Goal: Book appointment/travel/reservation

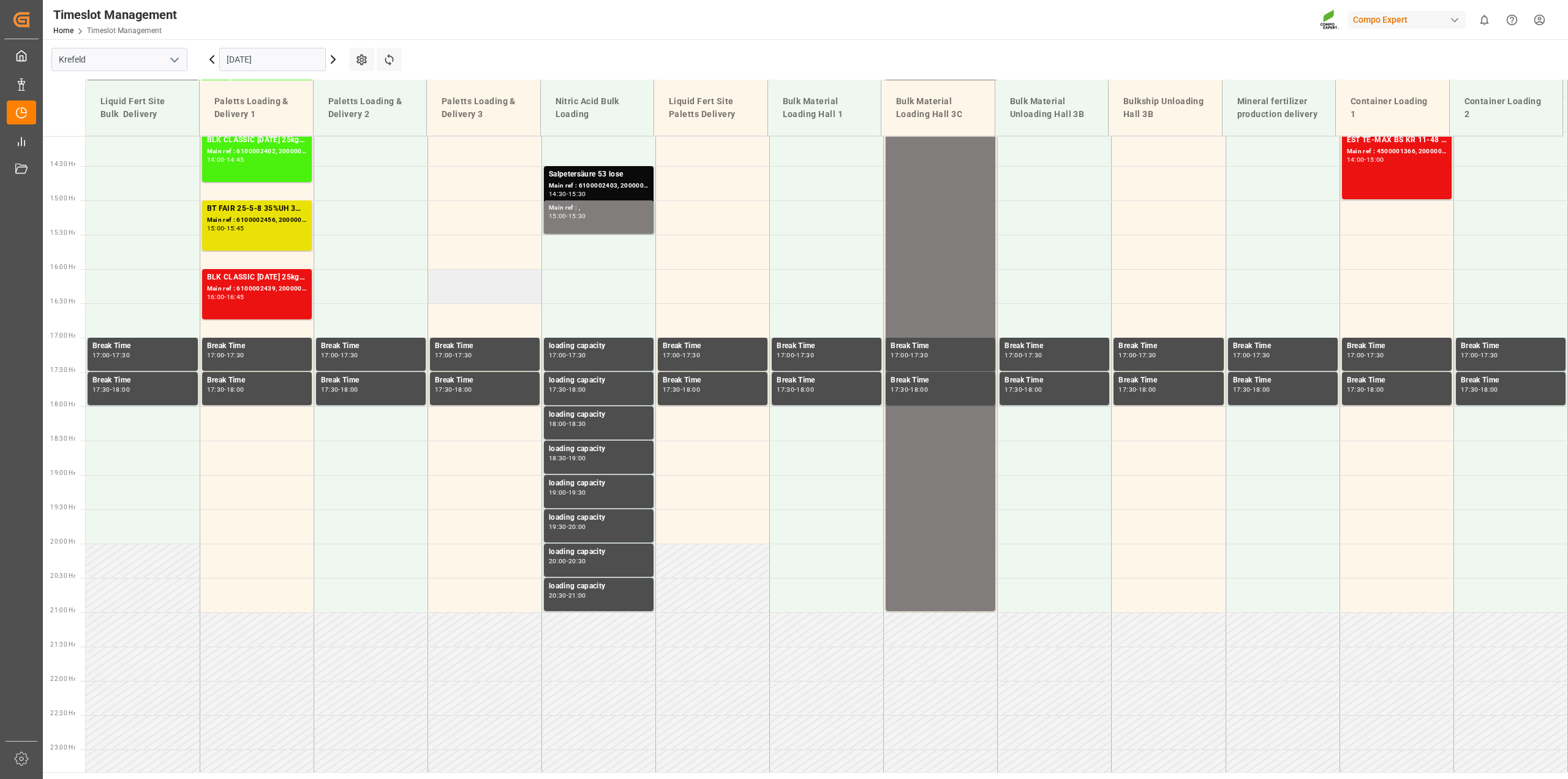
scroll to position [966, 0]
click at [269, 49] on input "[DATE]" at bounding box center [273, 60] width 107 height 24
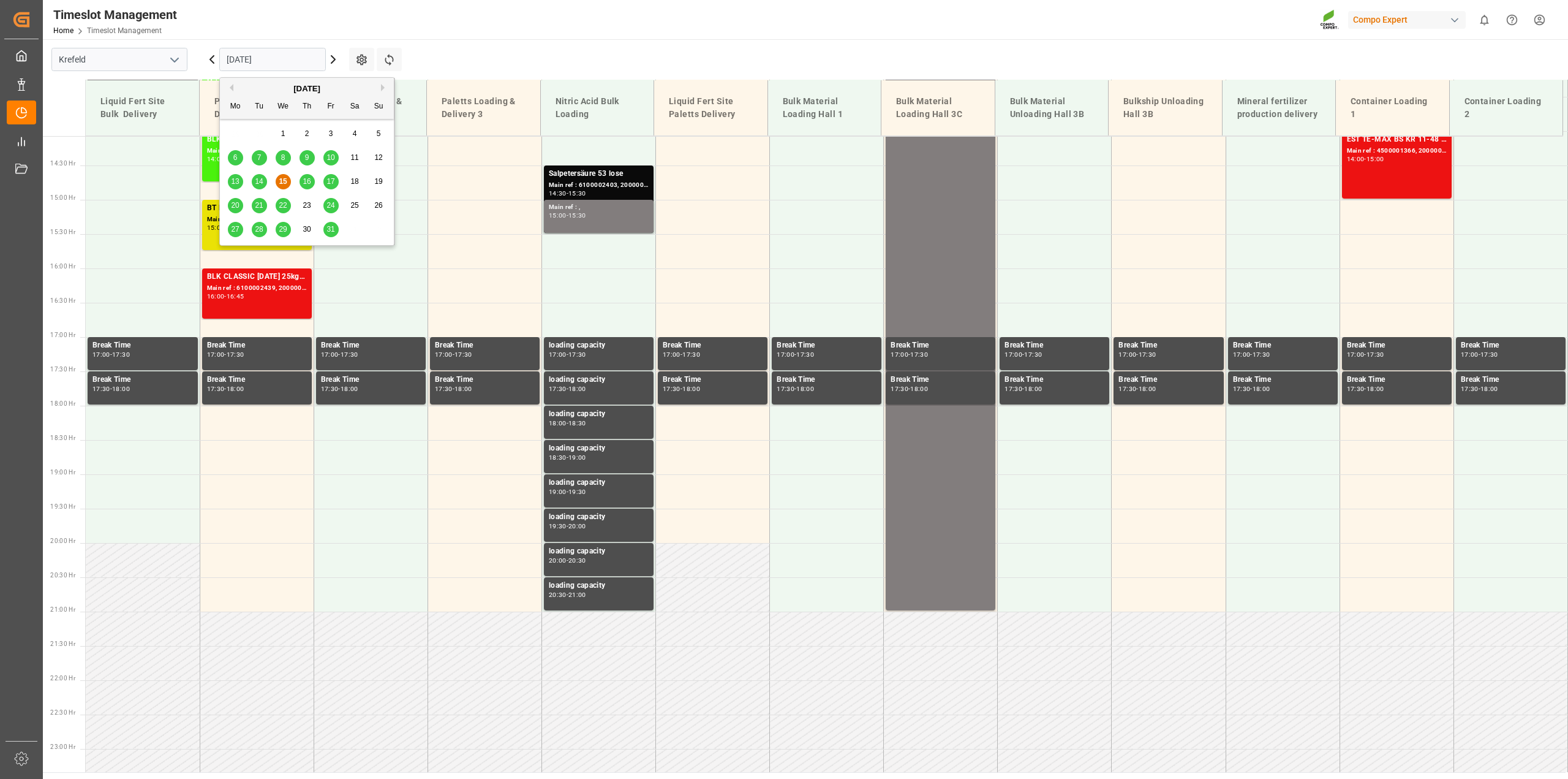
click at [235, 203] on span "20" at bounding box center [235, 205] width 8 height 8
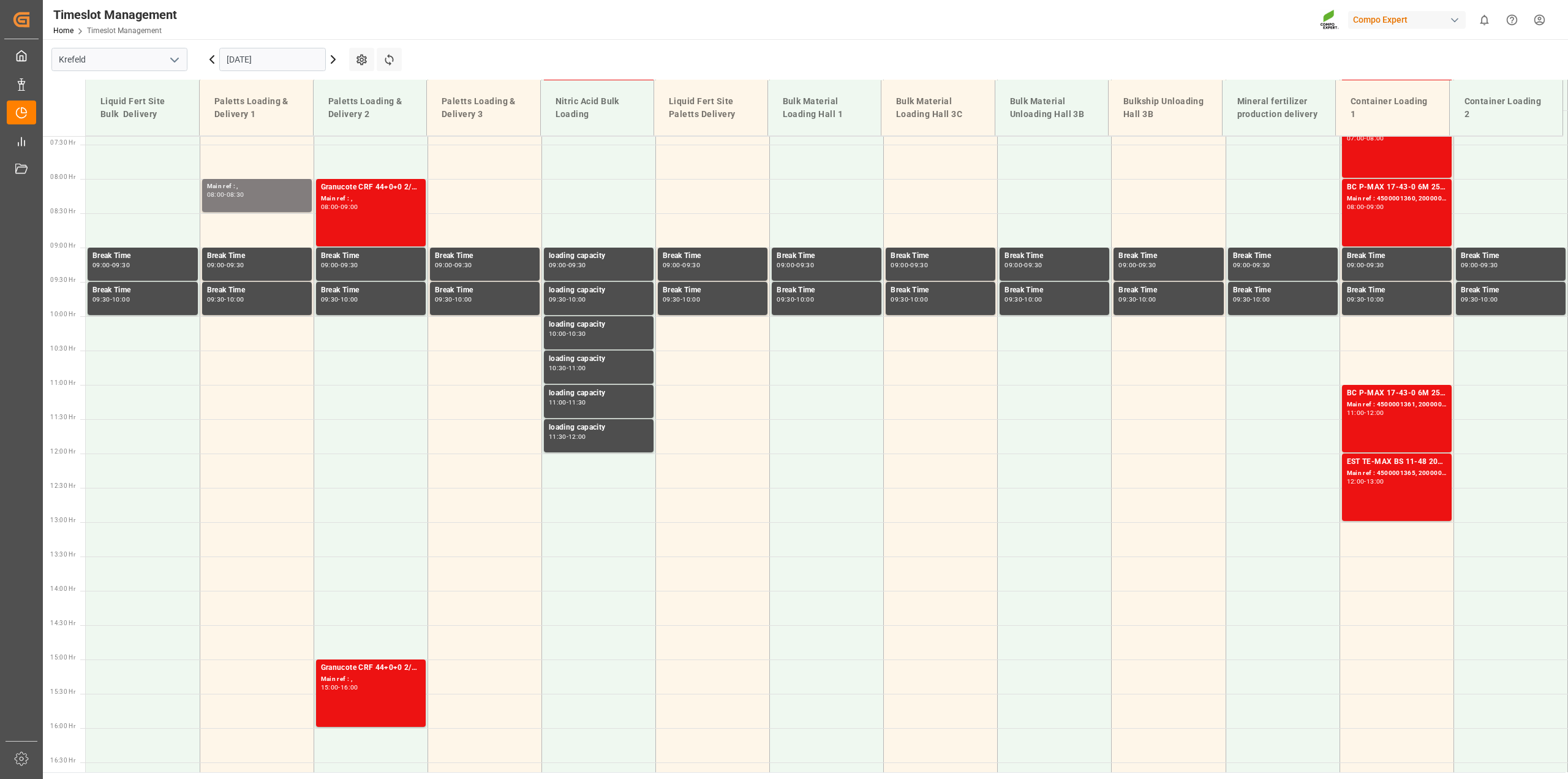
scroll to position [200, 0]
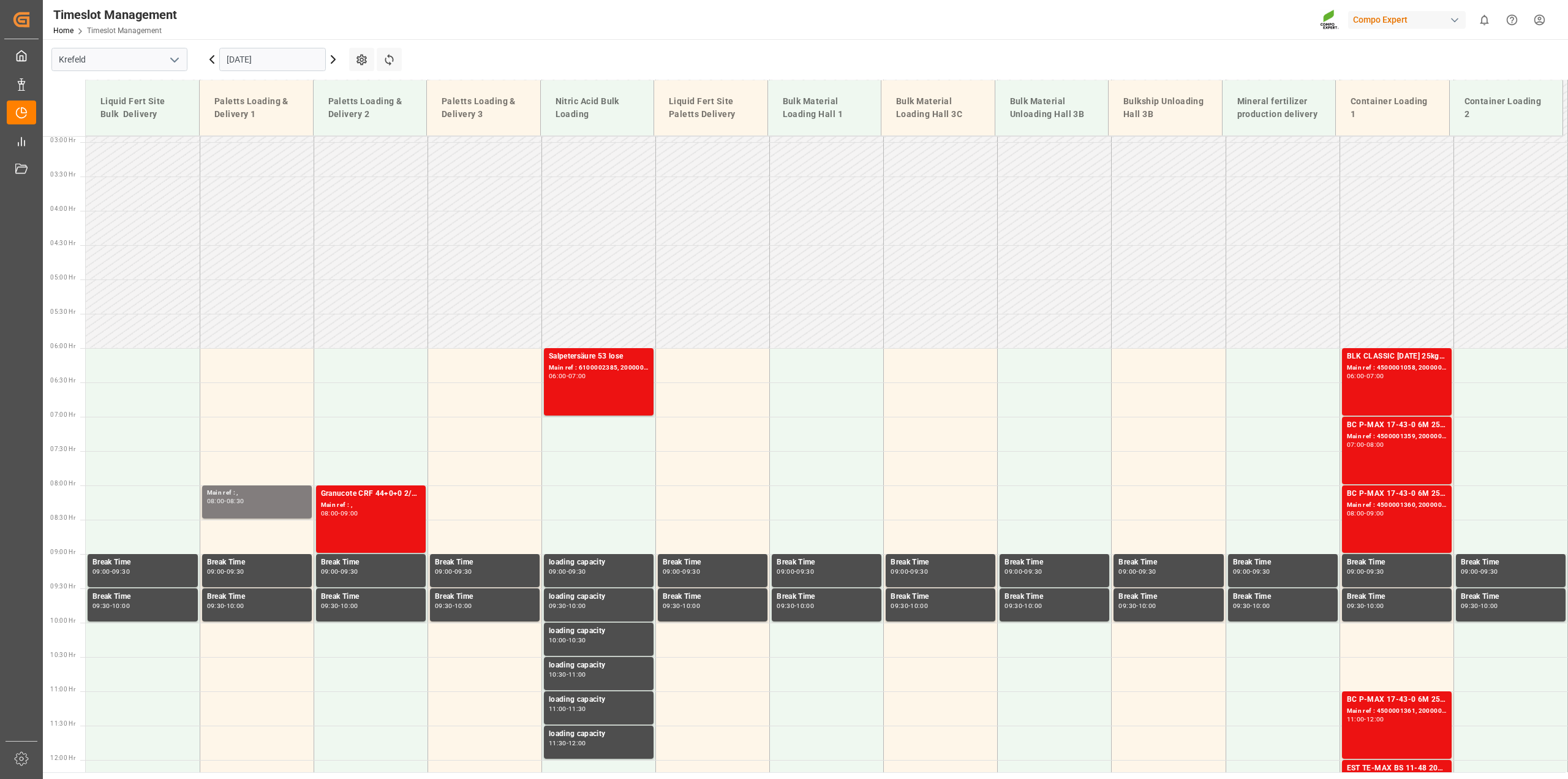
click at [258, 63] on input "[DATE]" at bounding box center [273, 60] width 107 height 24
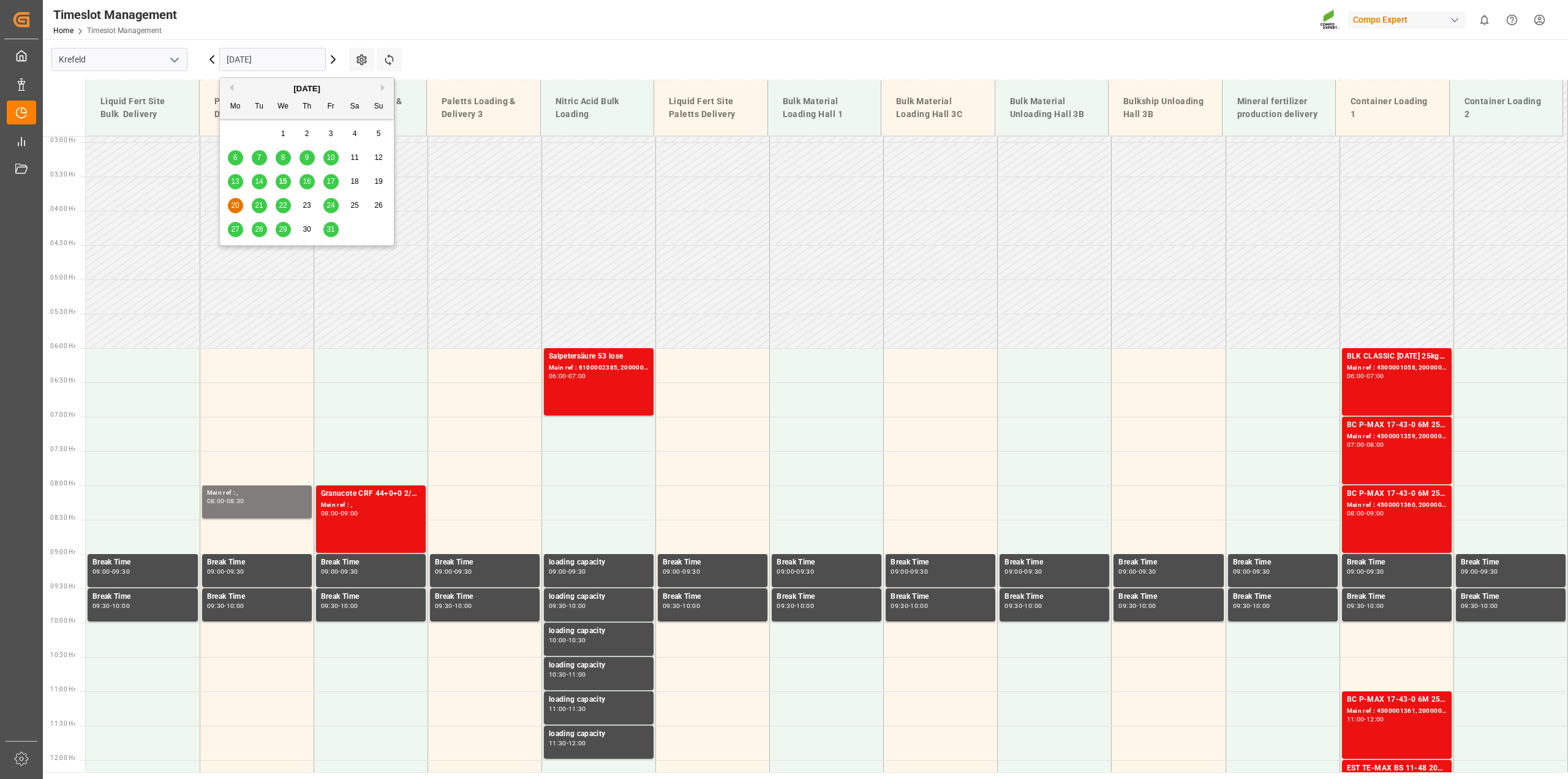
click at [280, 185] on span "15" at bounding box center [282, 180] width 8 height 8
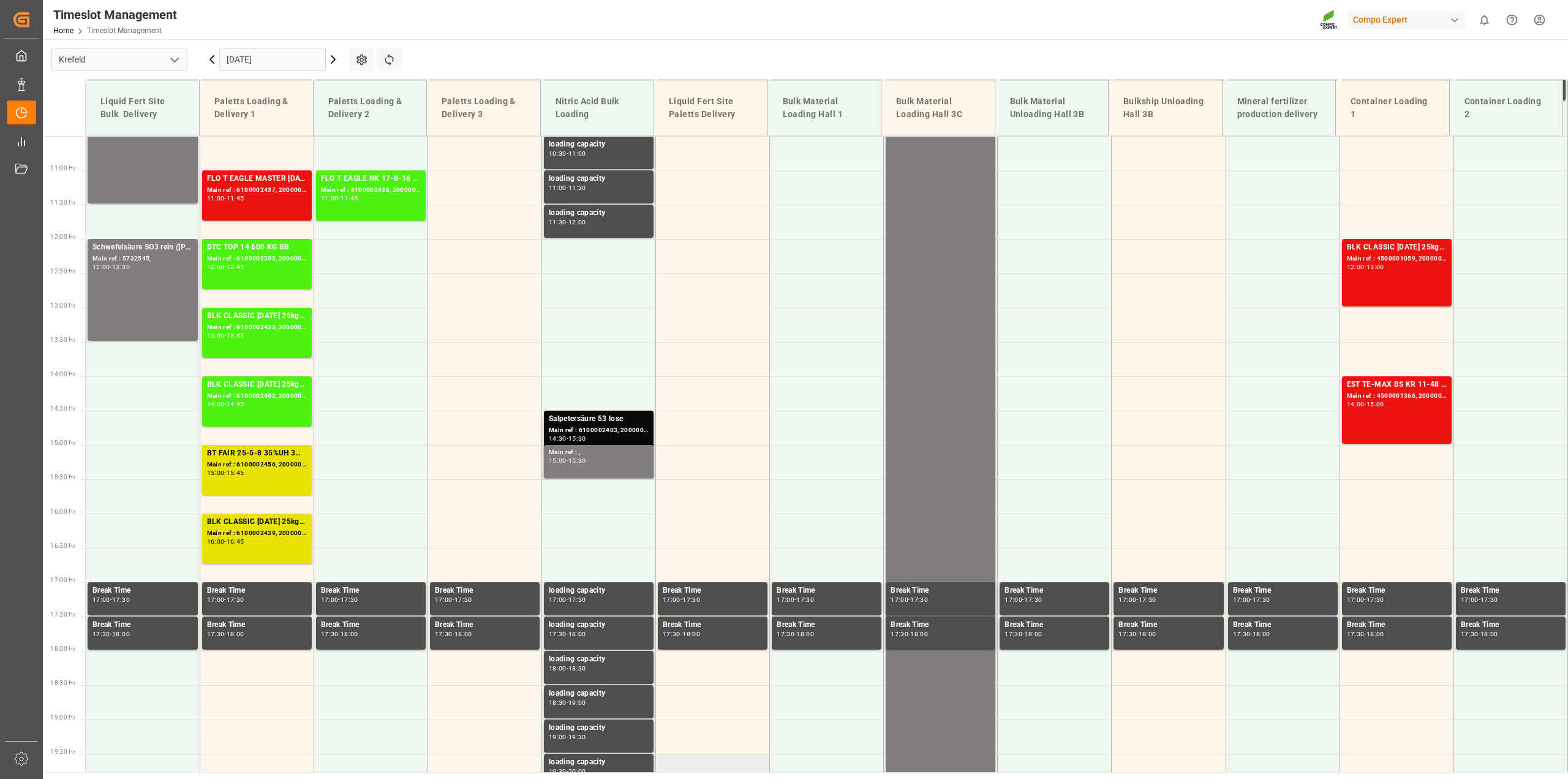
scroll to position [659, 0]
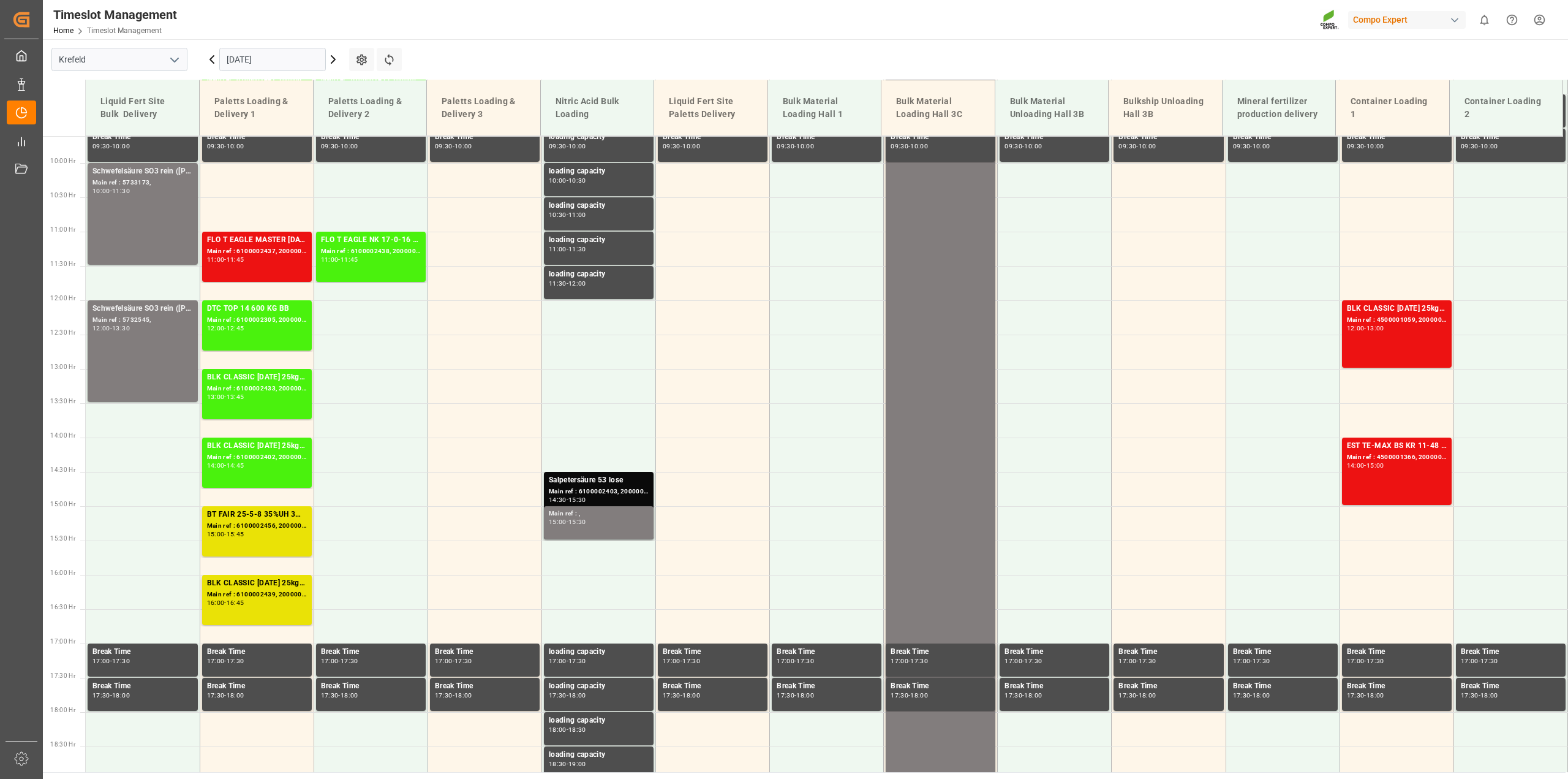
click at [332, 62] on icon at bounding box center [333, 59] width 15 height 15
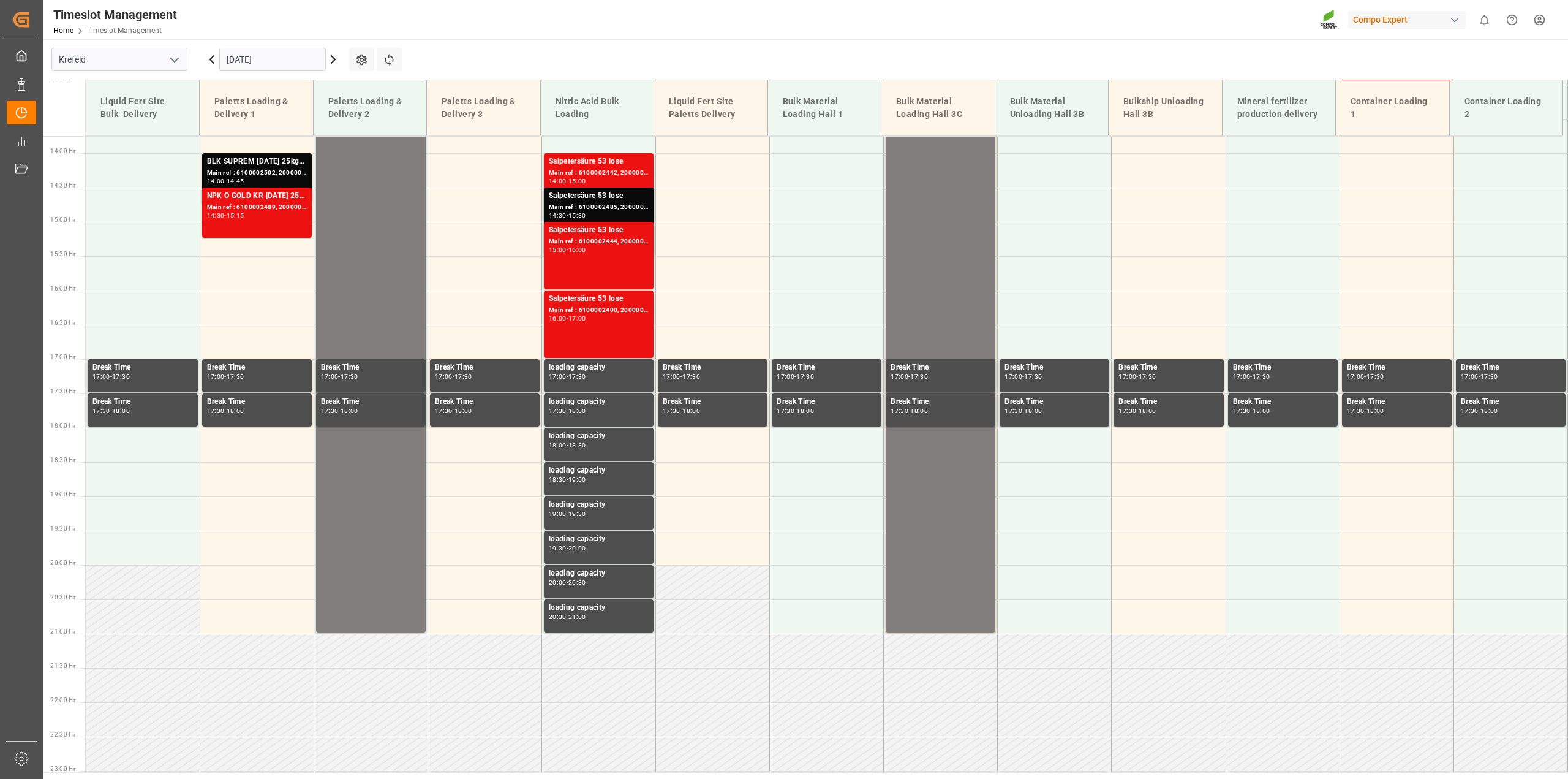
scroll to position [966, 0]
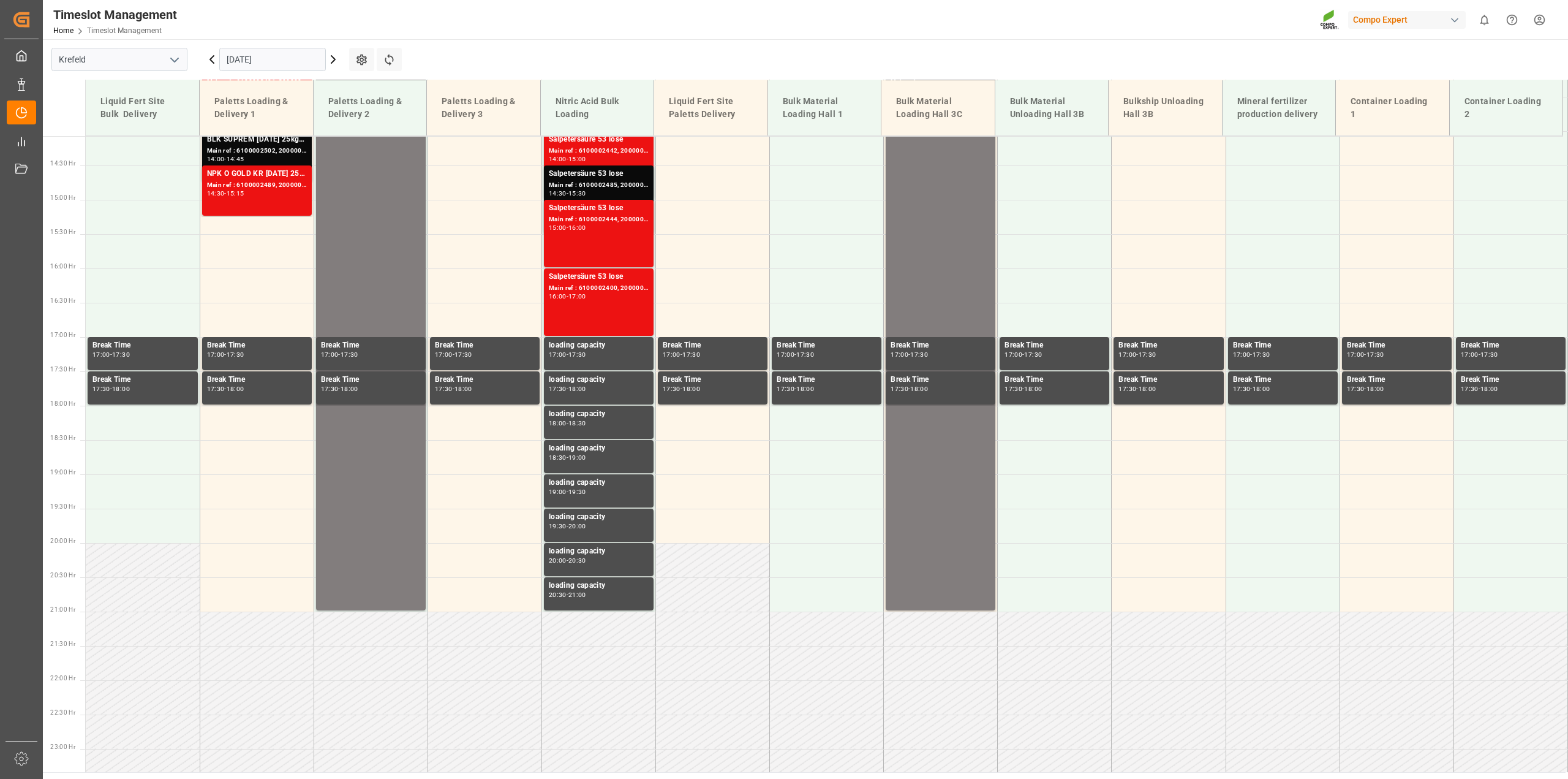
click at [337, 60] on icon at bounding box center [333, 59] width 15 height 15
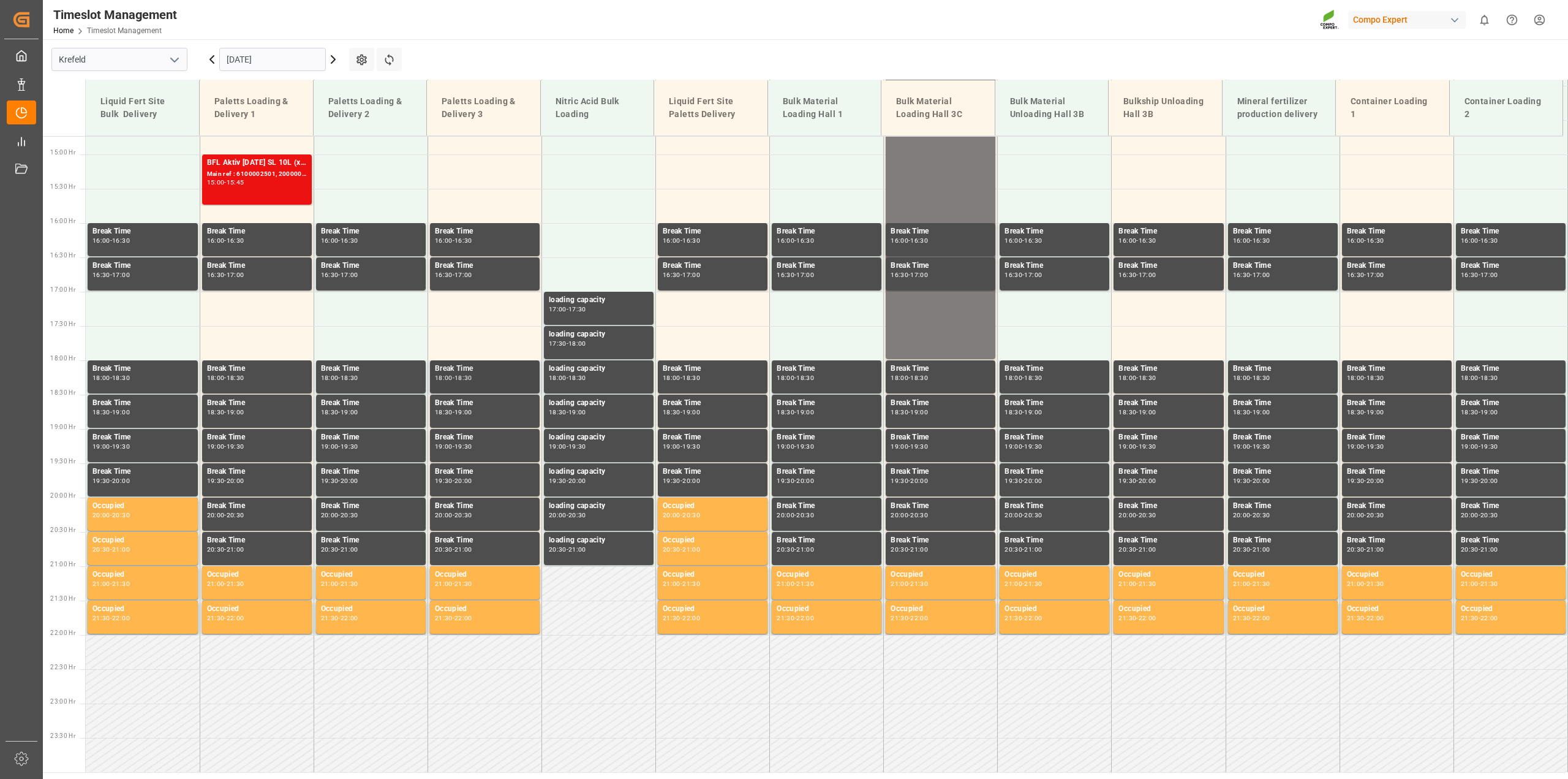
scroll to position [628, 0]
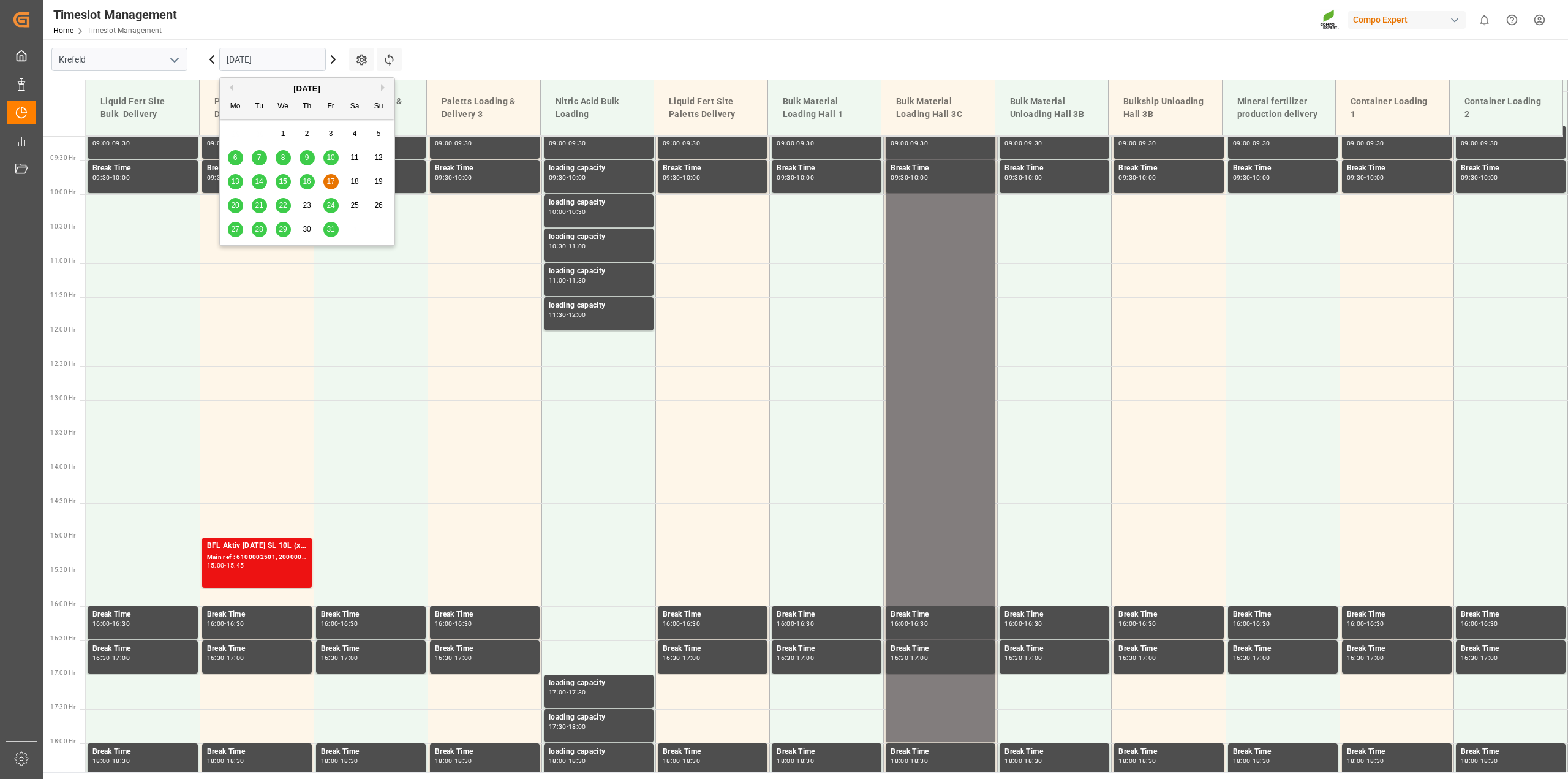
click at [256, 54] on input "[DATE]" at bounding box center [273, 60] width 107 height 24
click at [306, 184] on span "16" at bounding box center [306, 180] width 8 height 8
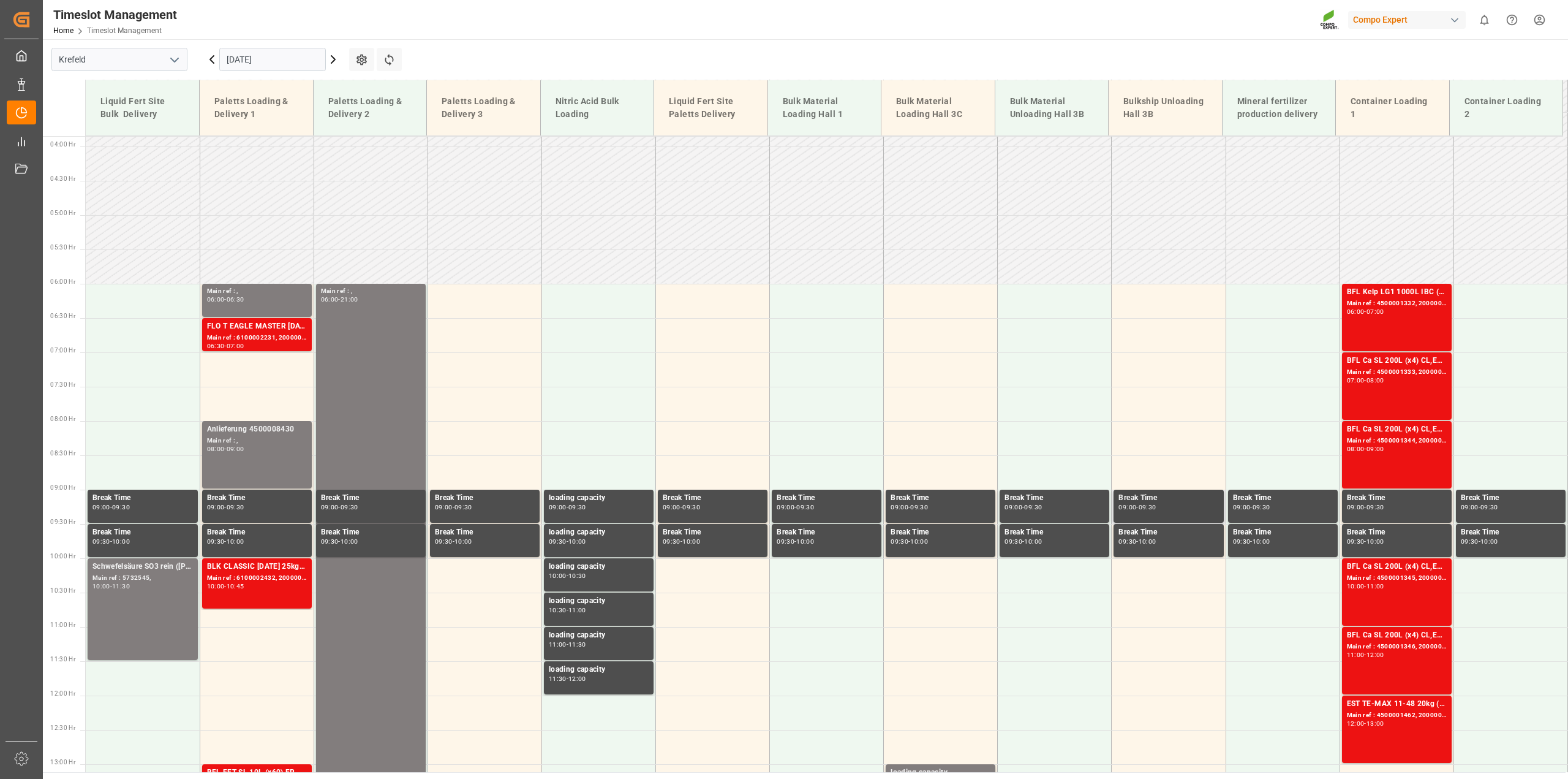
scroll to position [353, 0]
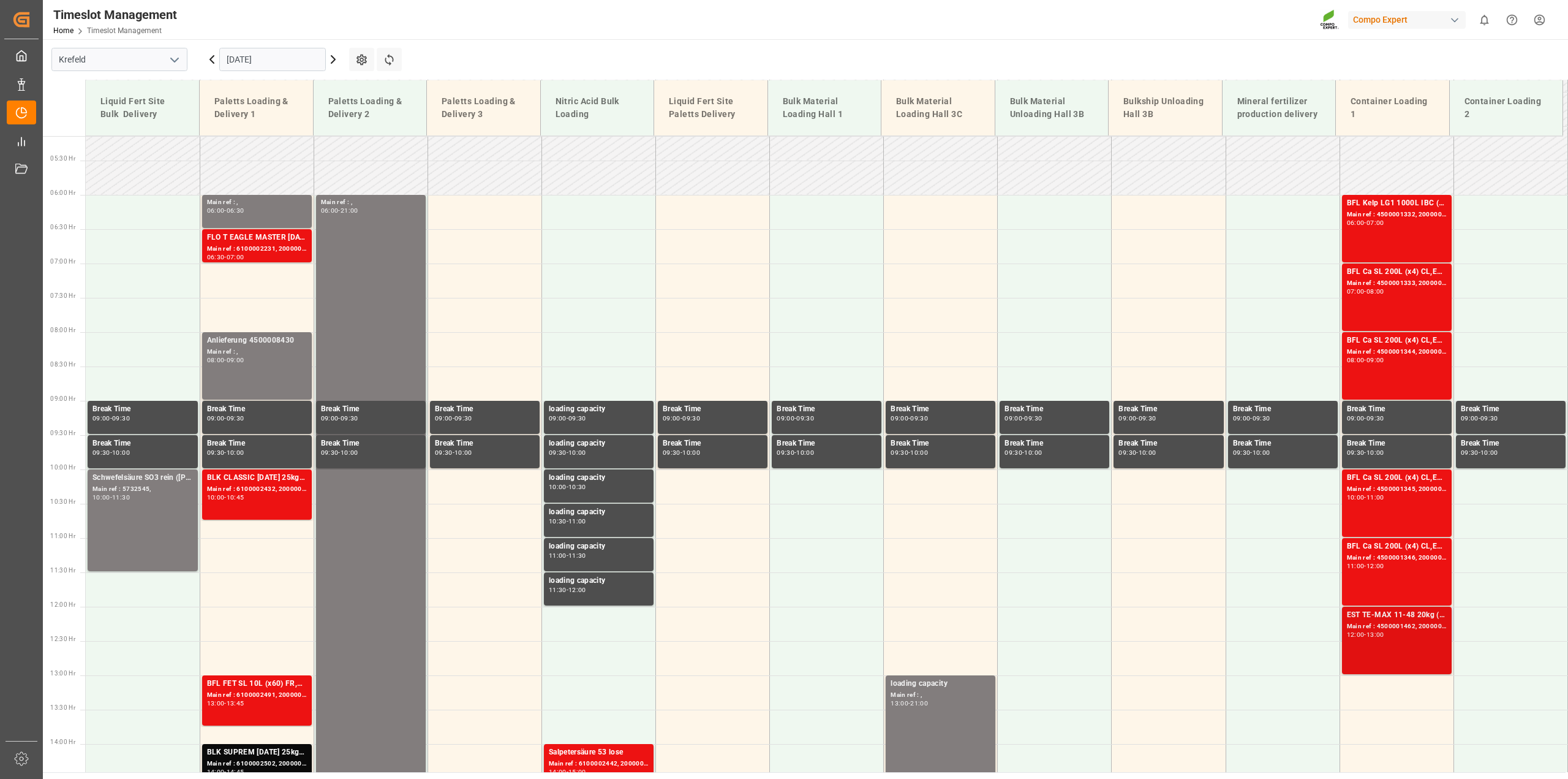
click at [1384, 638] on div "12:00 - 13:00" at bounding box center [1397, 635] width 100 height 6
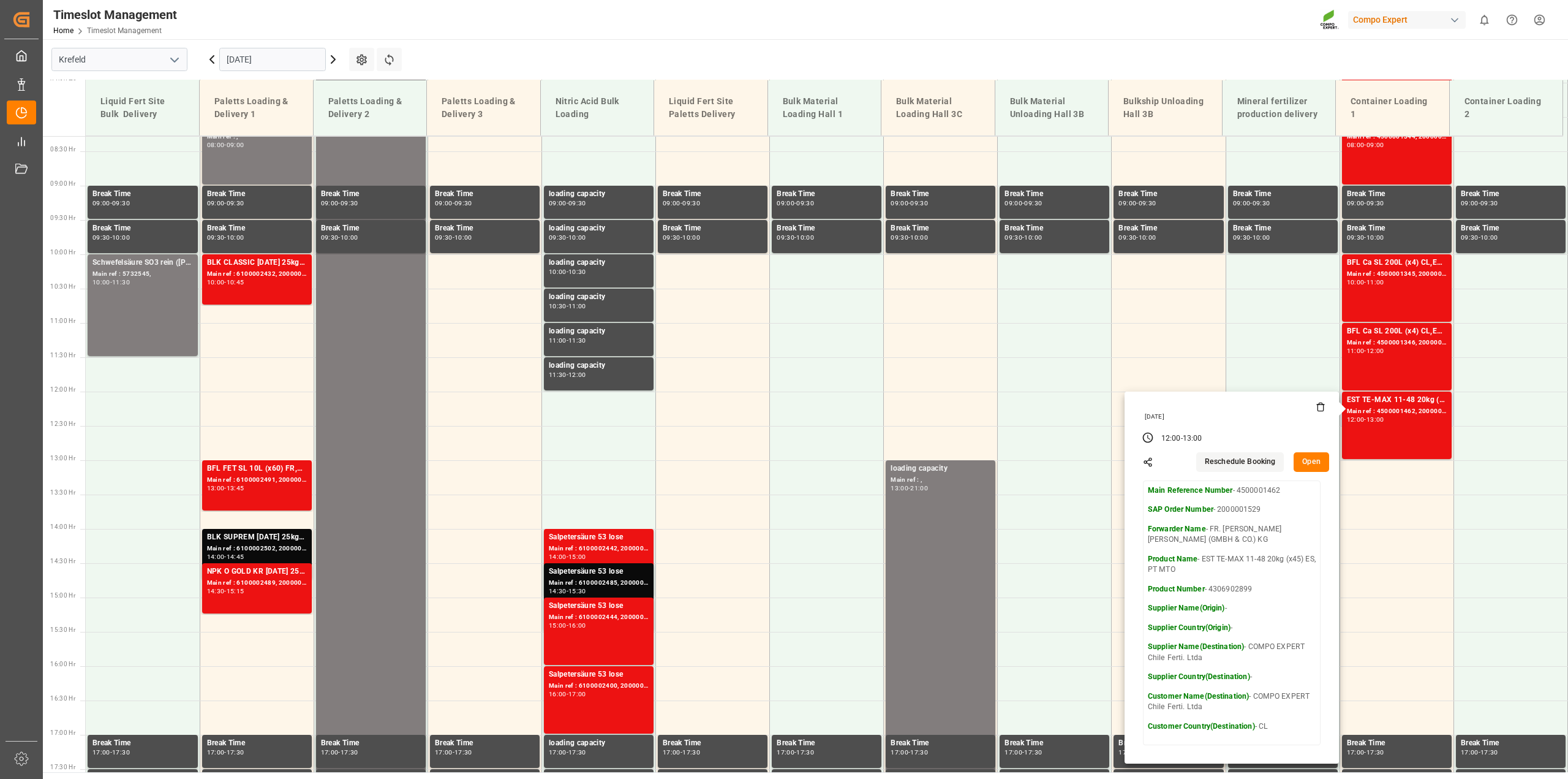
scroll to position [583, 0]
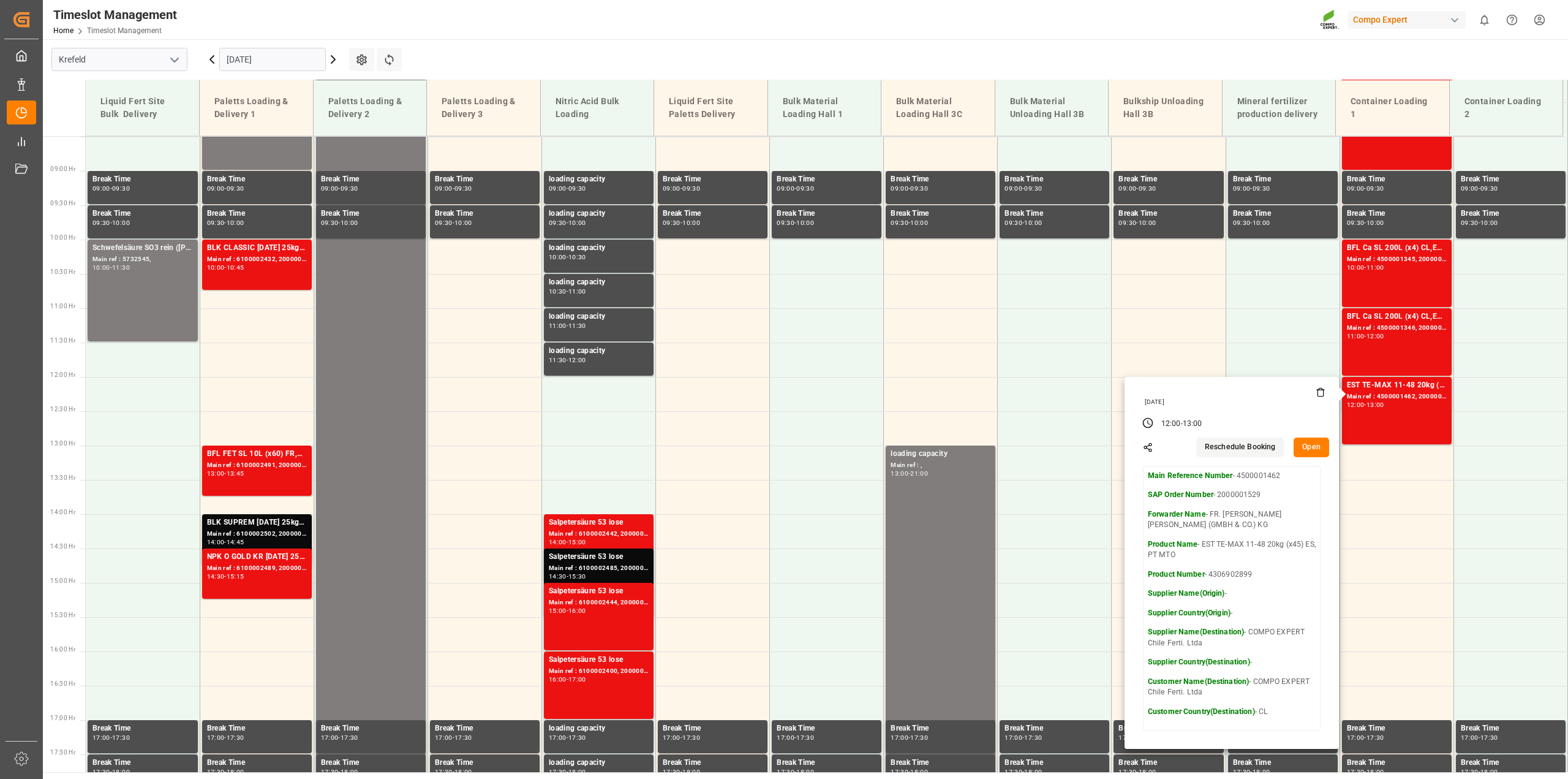
drag, startPoint x: 1260, startPoint y: 497, endPoint x: 1217, endPoint y: 495, distance: 43.0
click at [1217, 495] on p "SAP Order Number - 2000001529" at bounding box center [1231, 495] width 168 height 11
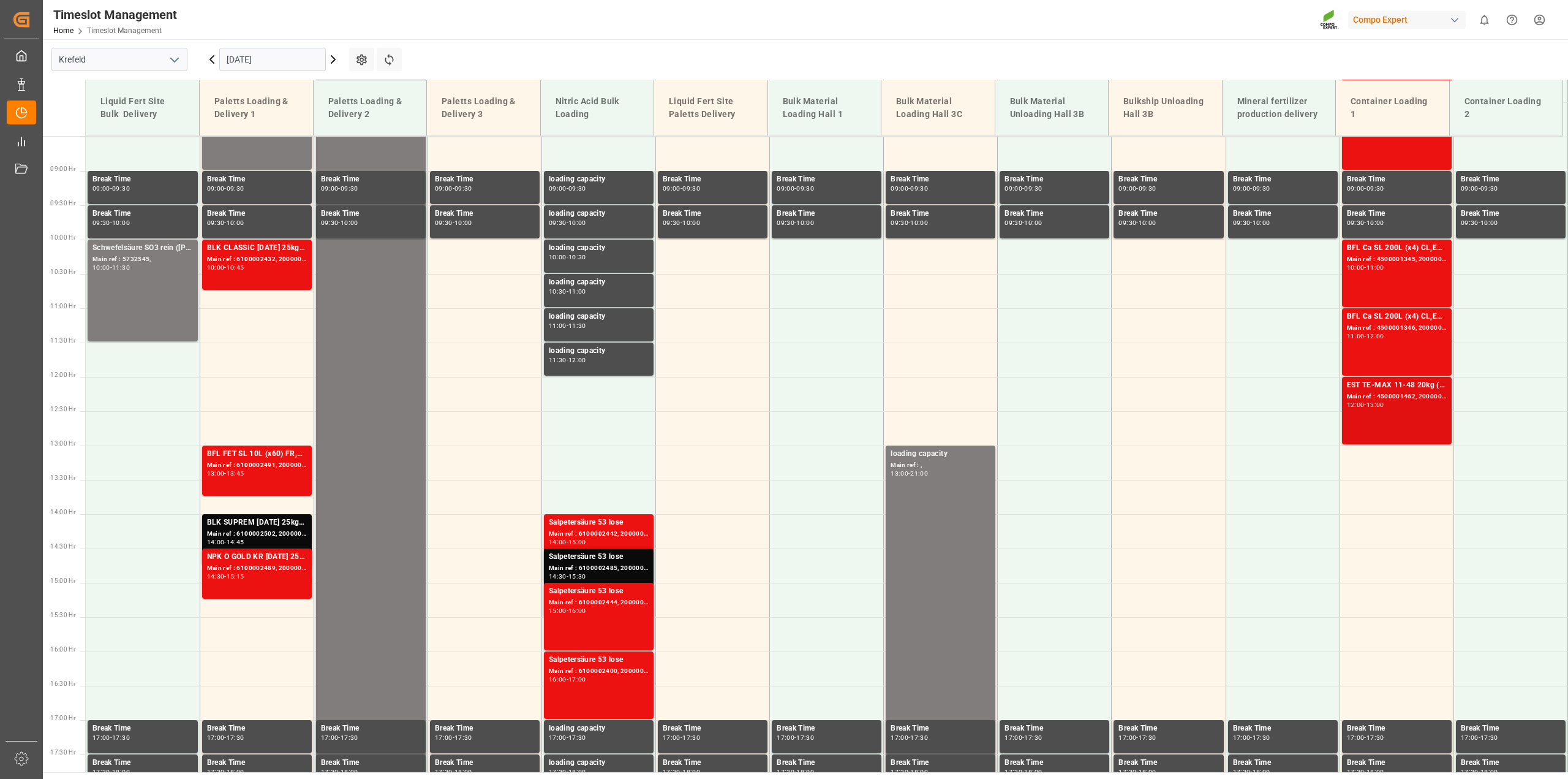
click at [1381, 409] on div "EST TE-MAX 11-48 20kg (x45) ES, PT MTO Main ref : 4500001462, 2000001529 12:00 …" at bounding box center [1397, 410] width 100 height 63
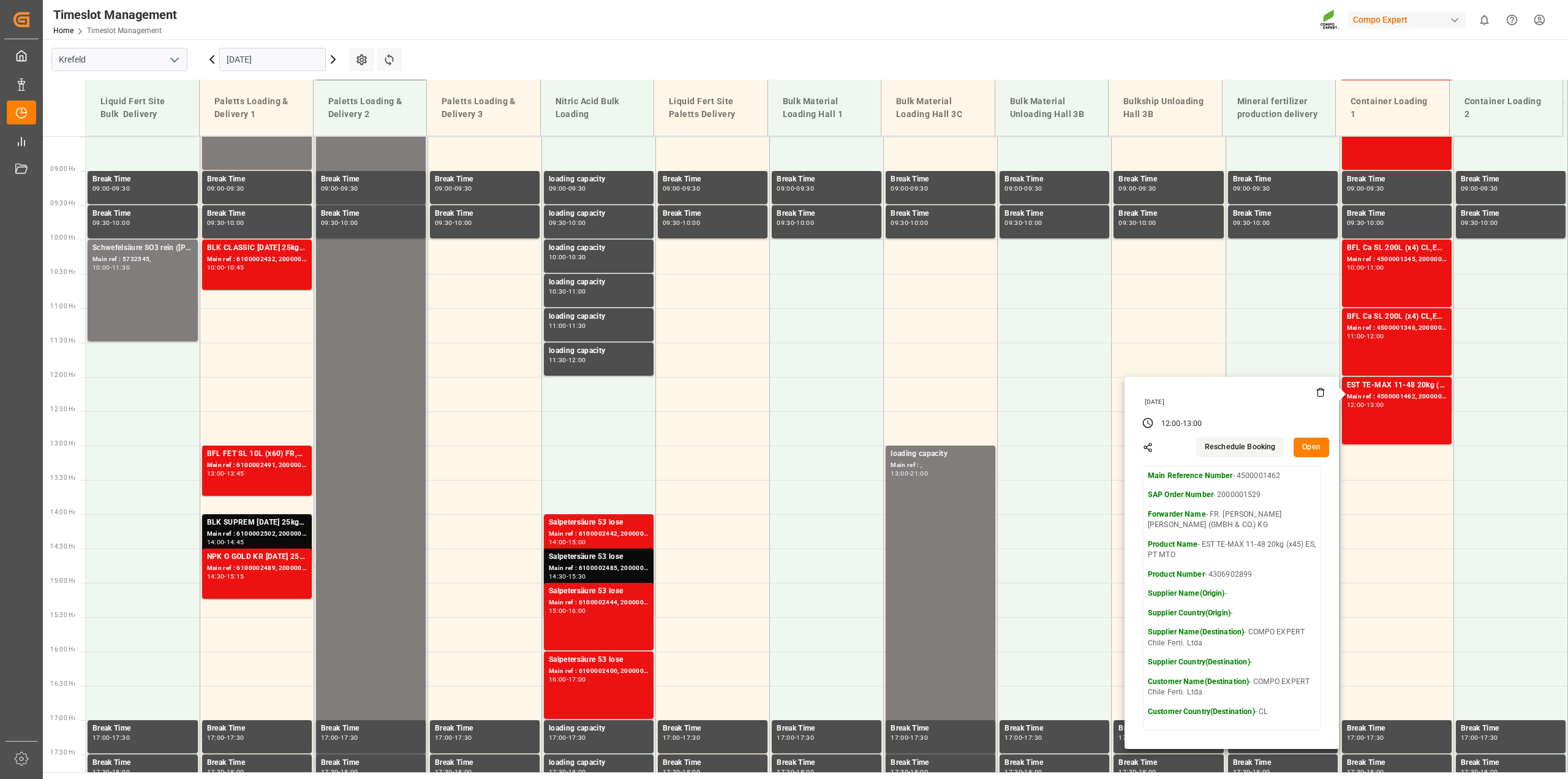
click at [1312, 449] on button "Open" at bounding box center [1311, 447] width 35 height 20
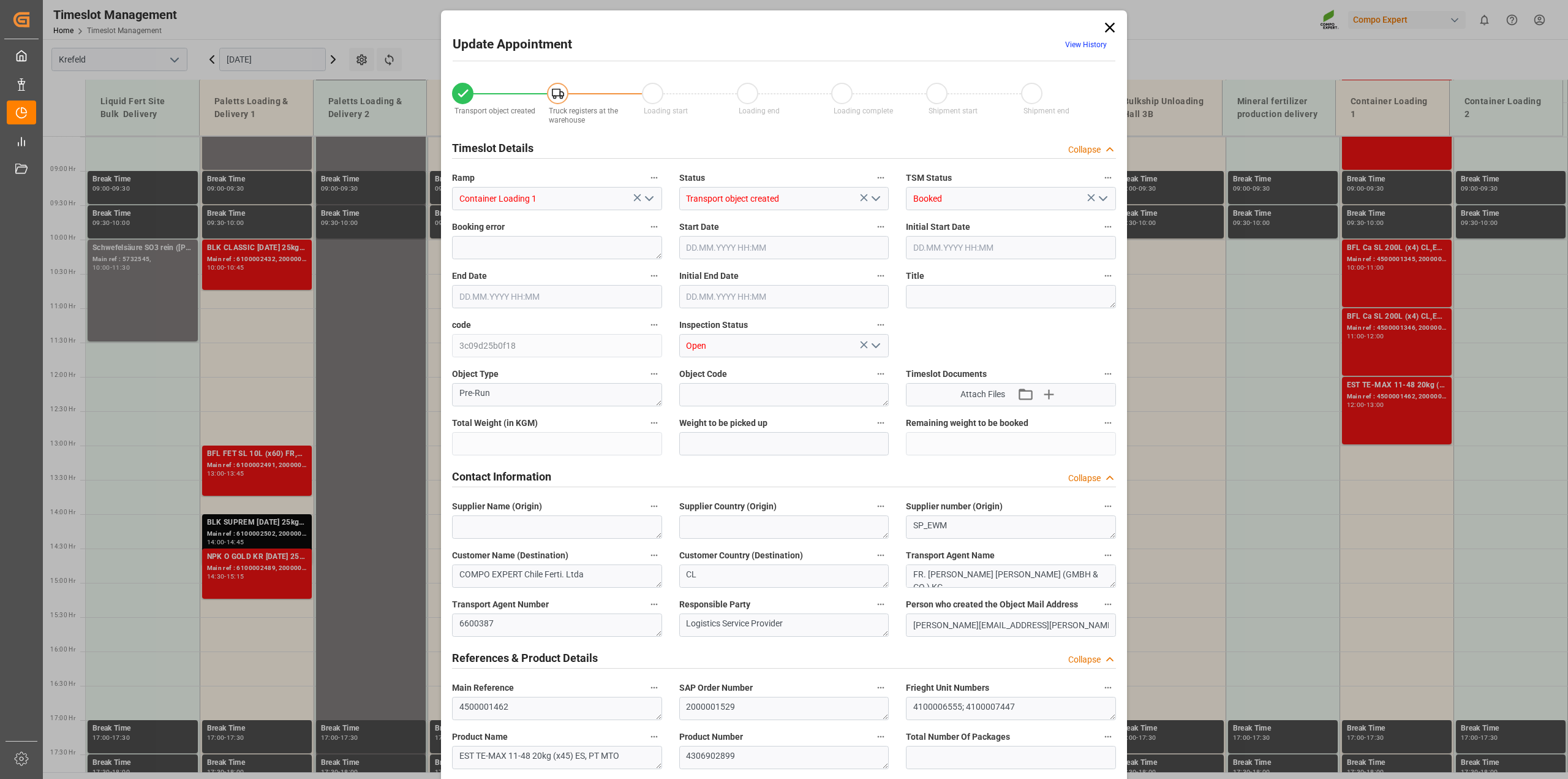
type input "34132.5"
type input "0"
type input "[DATE] 12:00"
type input "[DATE] 13:00"
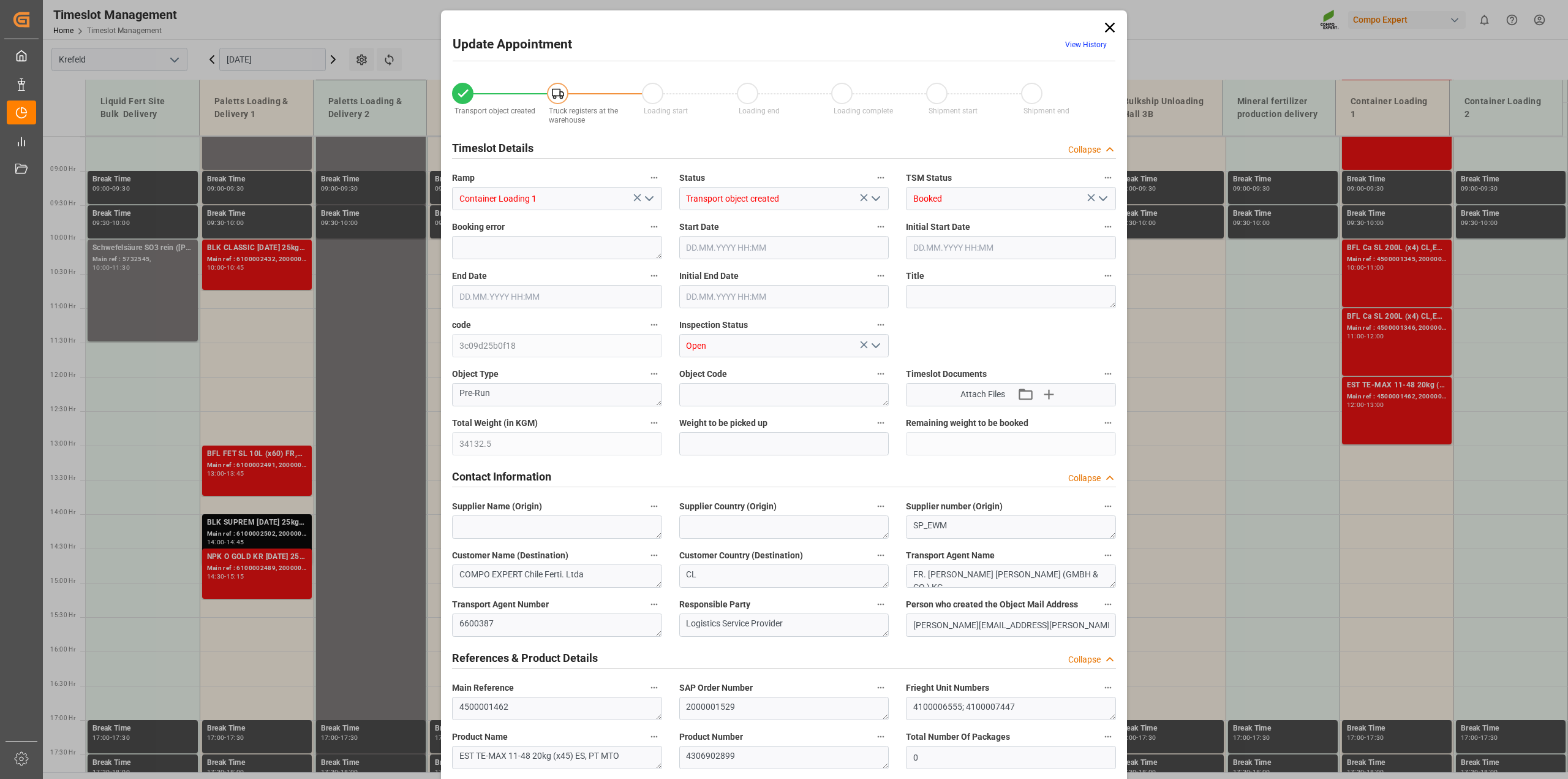
type input "[DATE] 12:30"
type input "[DATE] 15:03"
type input "[DATE] 08:12"
click at [1108, 27] on icon at bounding box center [1109, 27] width 17 height 17
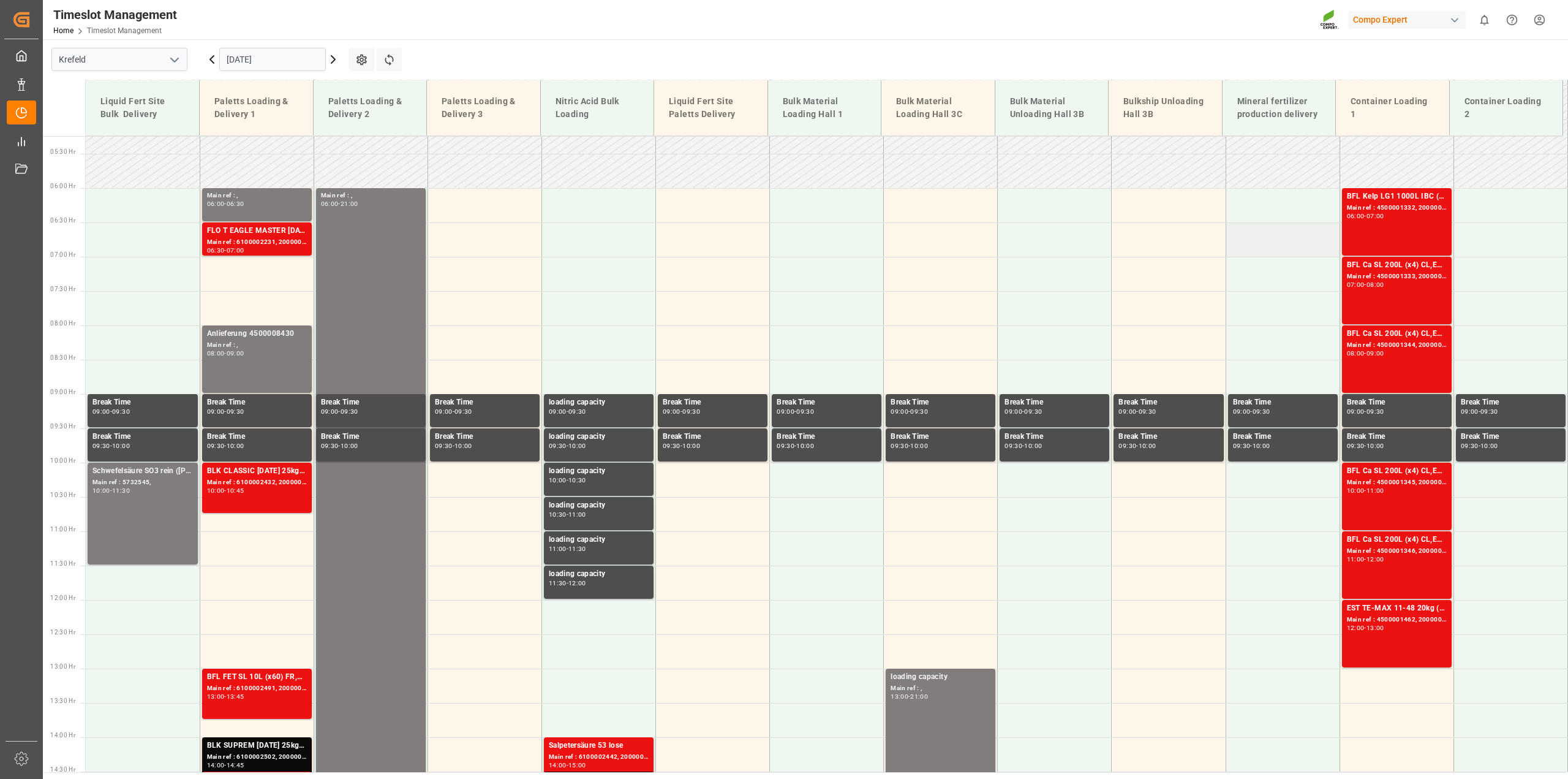
scroll to position [353, 0]
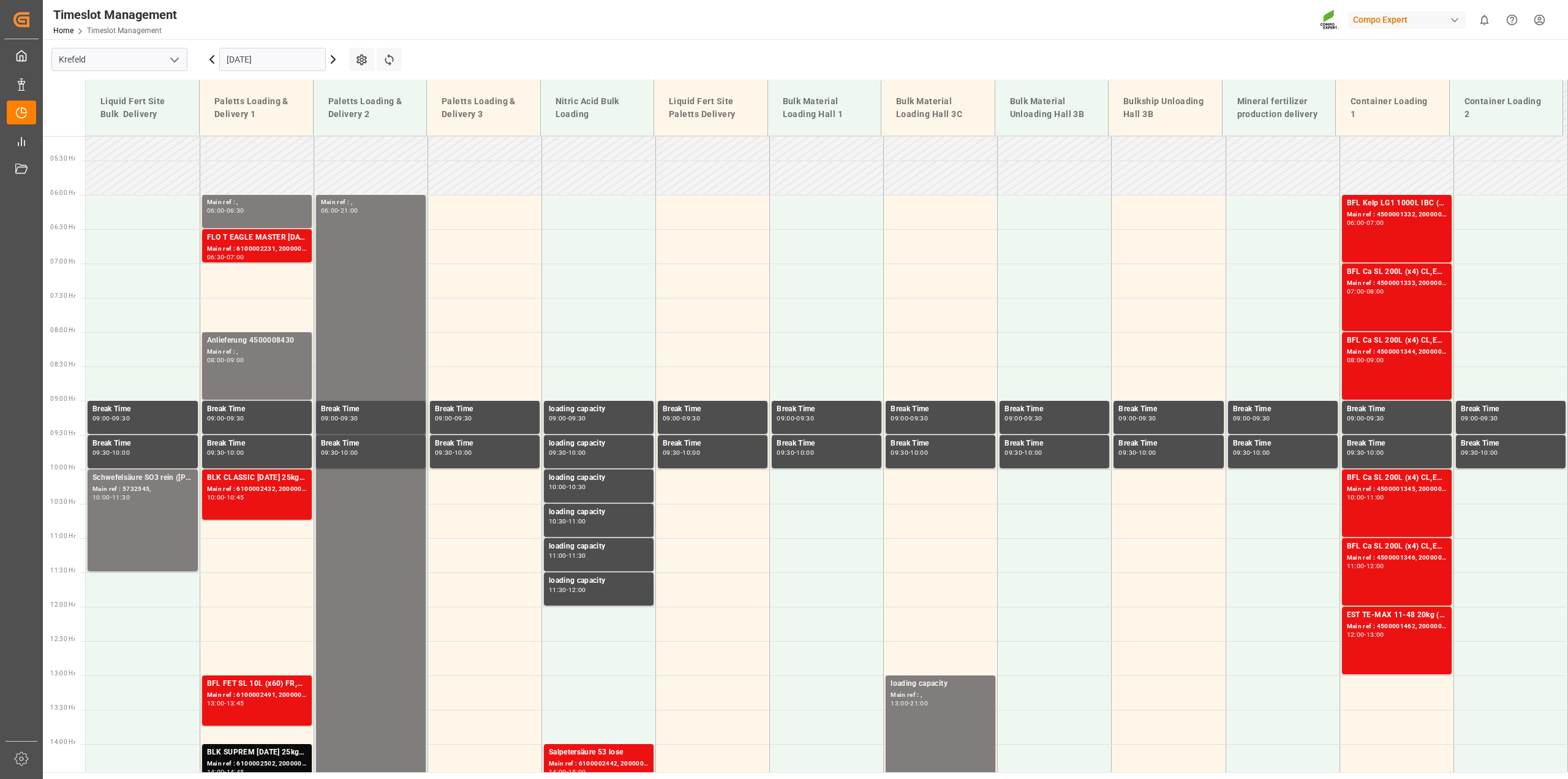
click at [332, 58] on icon at bounding box center [333, 59] width 15 height 15
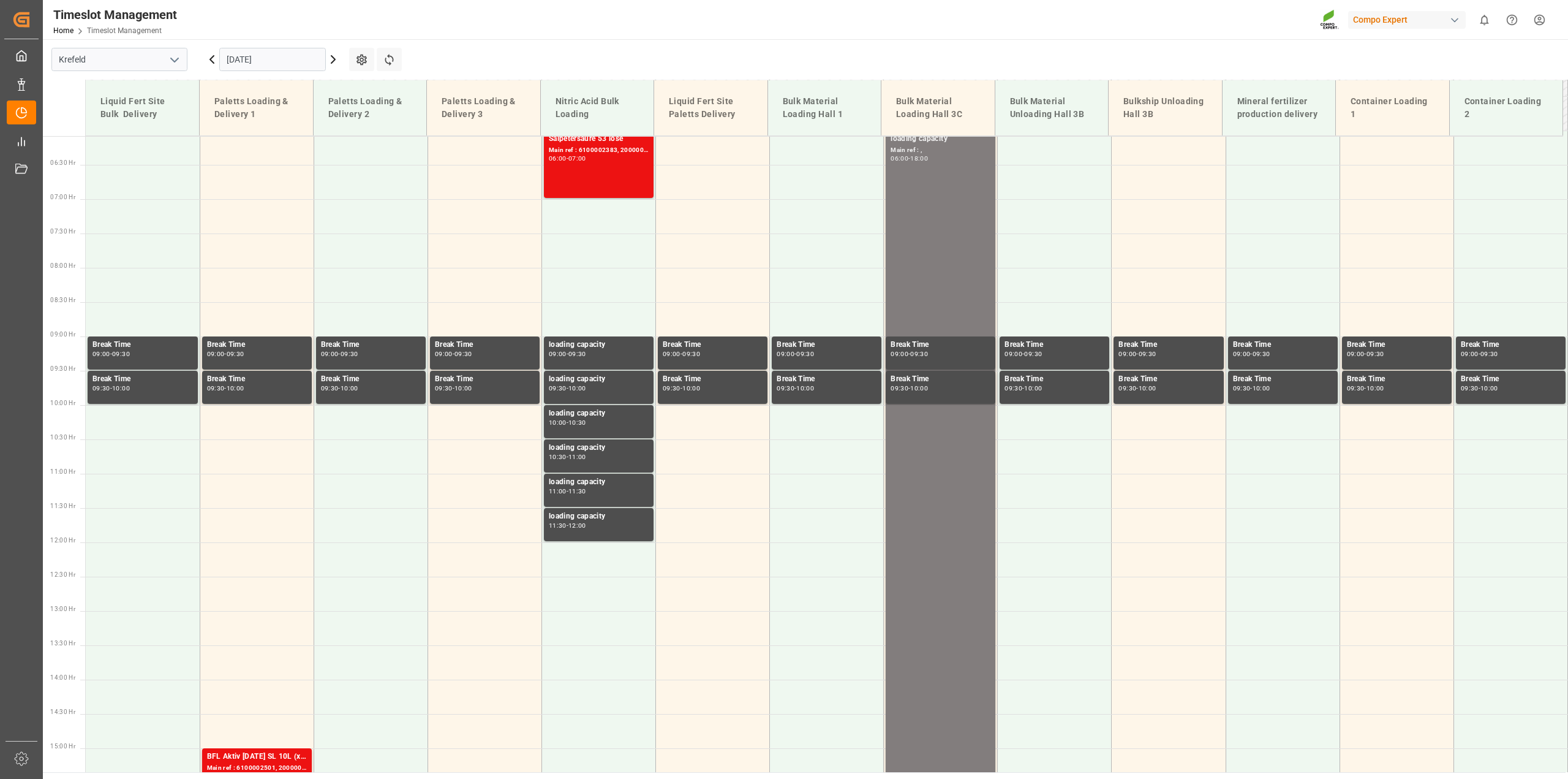
scroll to position [277, 0]
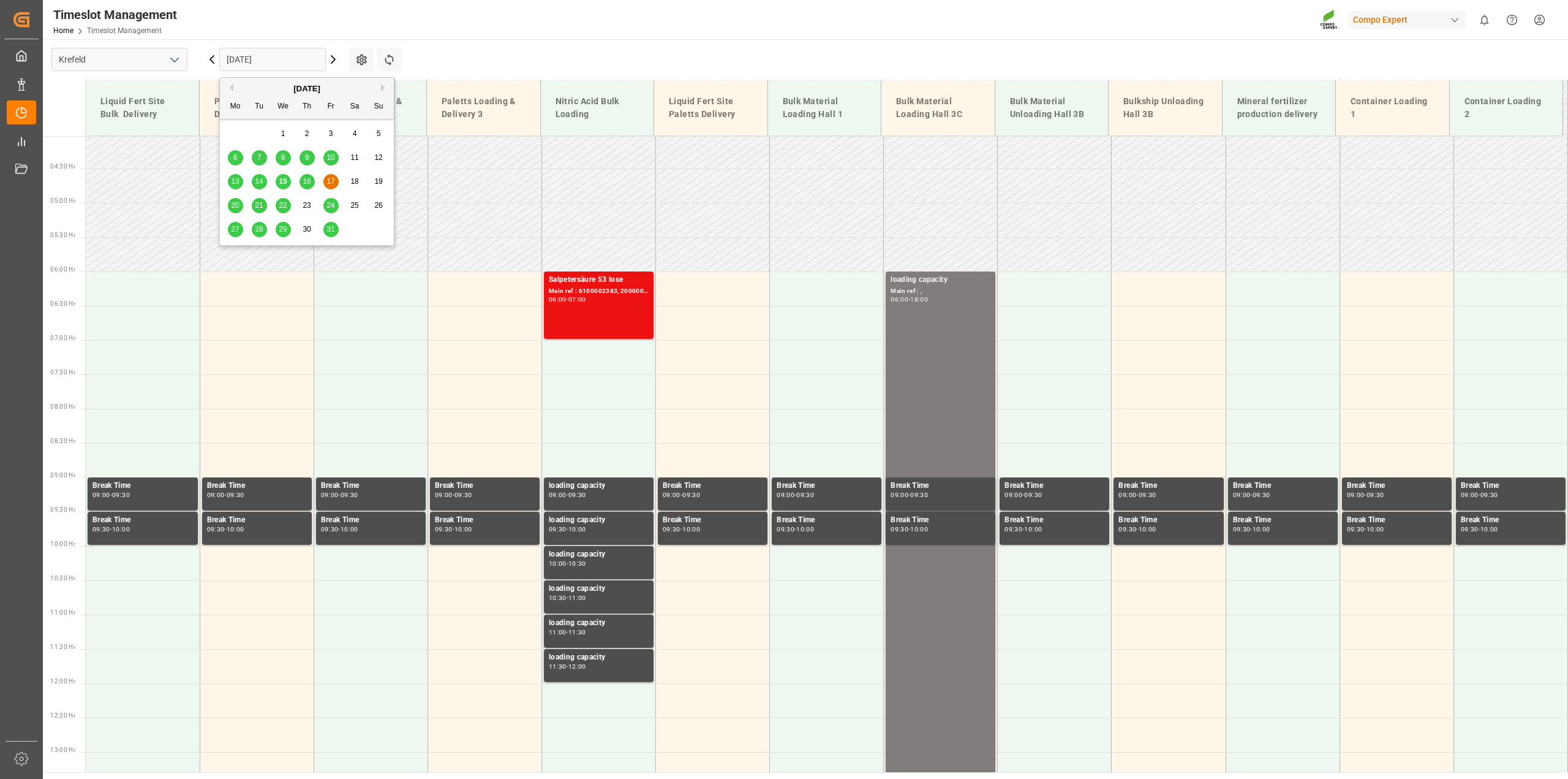
click at [238, 57] on input "[DATE]" at bounding box center [273, 60] width 107 height 24
click at [233, 204] on span "20" at bounding box center [235, 205] width 8 height 8
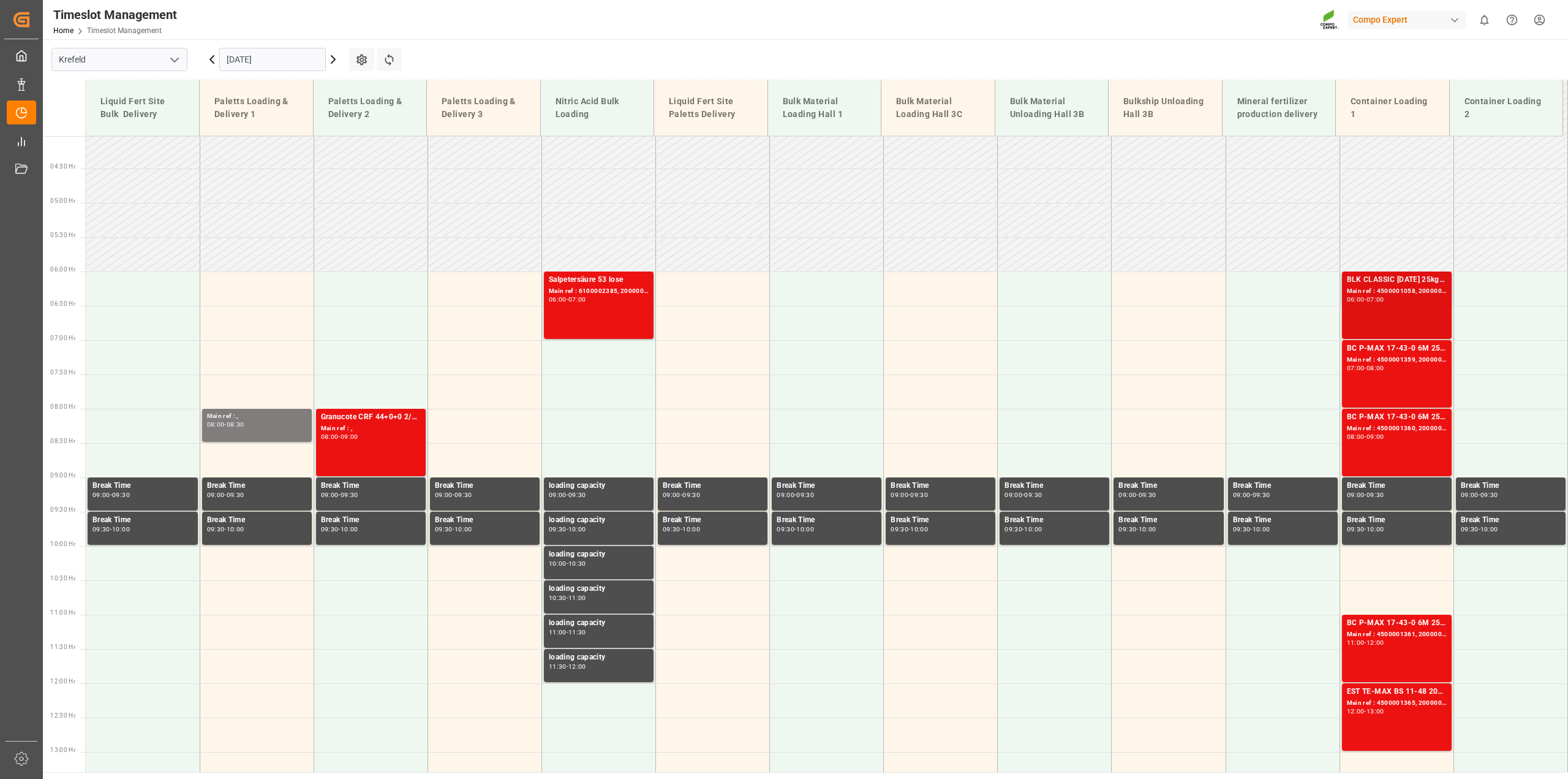
click at [1395, 277] on div "BLK CLASSIC [DATE] 25kg (x42) INT" at bounding box center [1397, 280] width 100 height 13
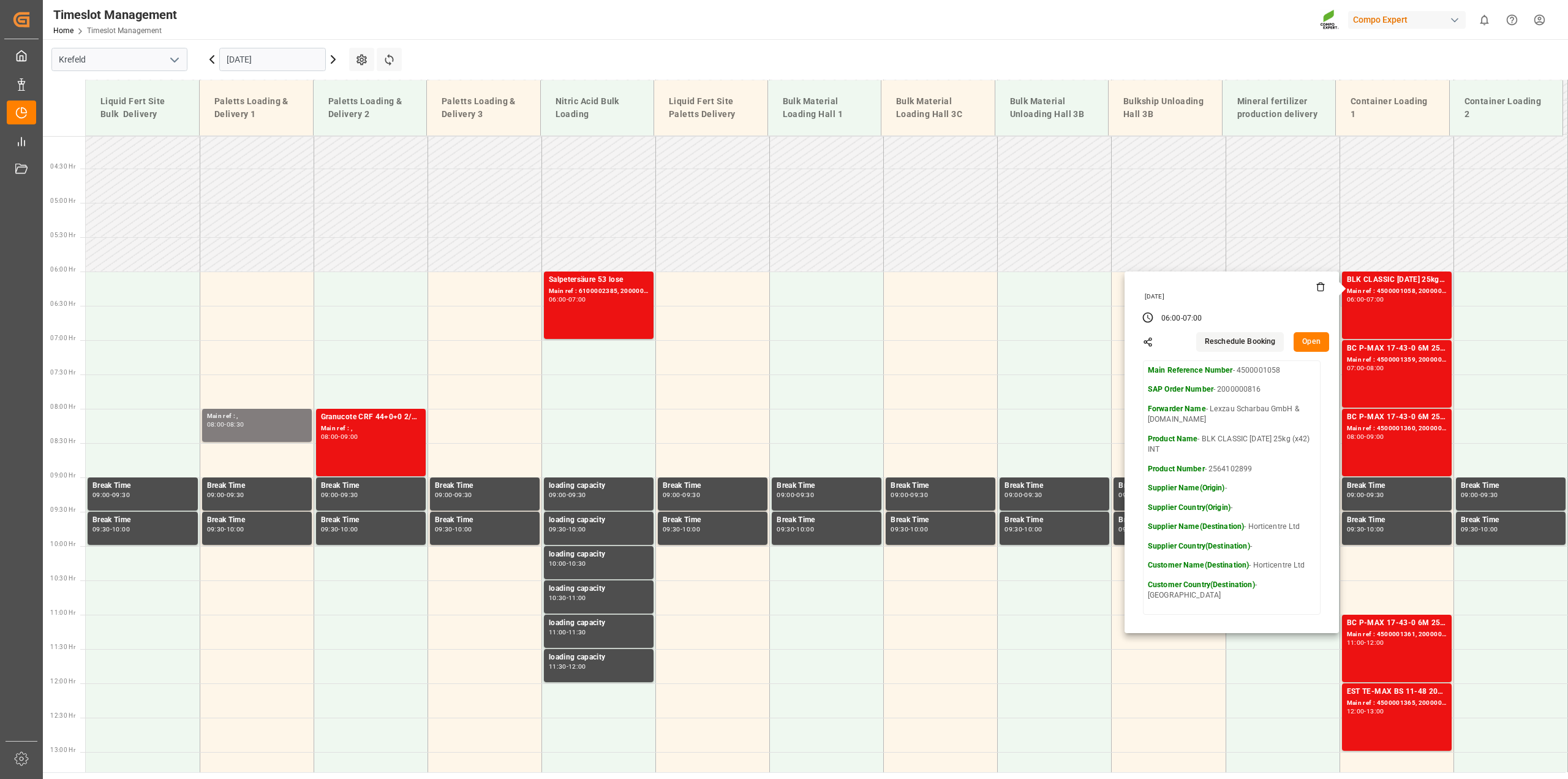
drag, startPoint x: 1237, startPoint y: 469, endPoint x: 1207, endPoint y: 471, distance: 30.1
click at [1207, 471] on p "Product Number - 2564102899" at bounding box center [1231, 469] width 168 height 11
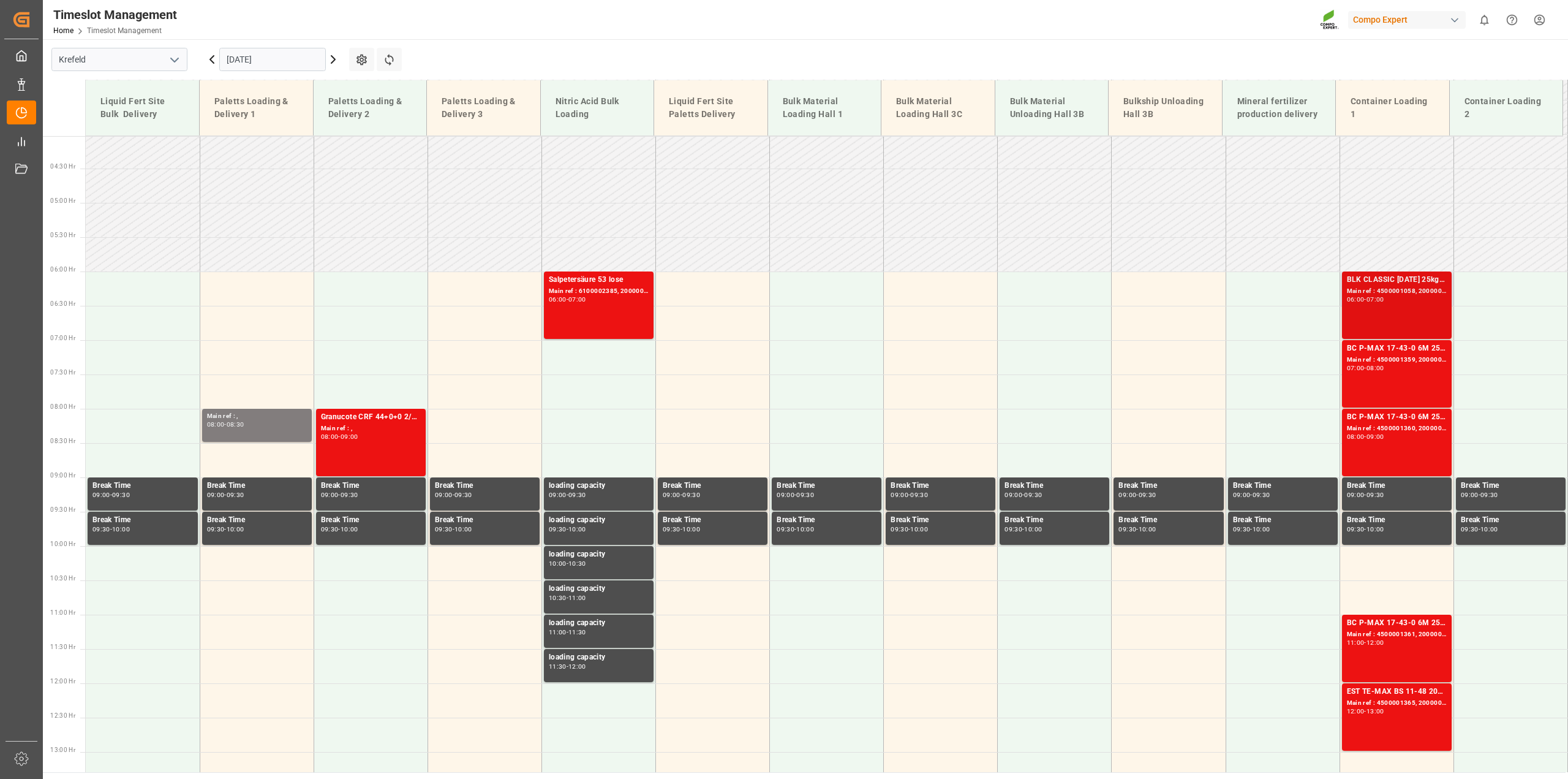
click at [1397, 290] on div "Main ref : 4500001058, 2000000816" at bounding box center [1397, 291] width 100 height 10
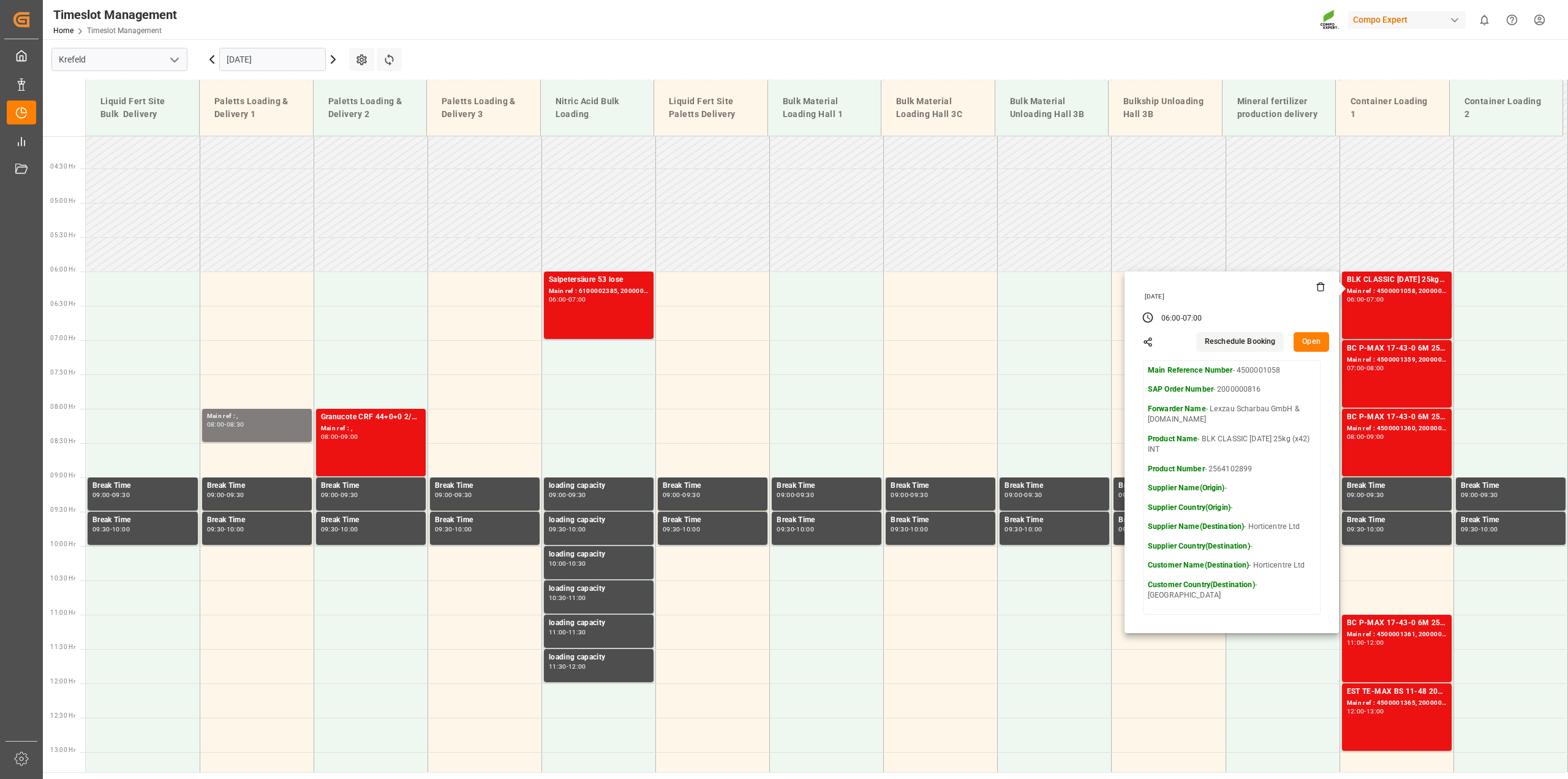
click at [1302, 342] on button "Open" at bounding box center [1311, 342] width 35 height 20
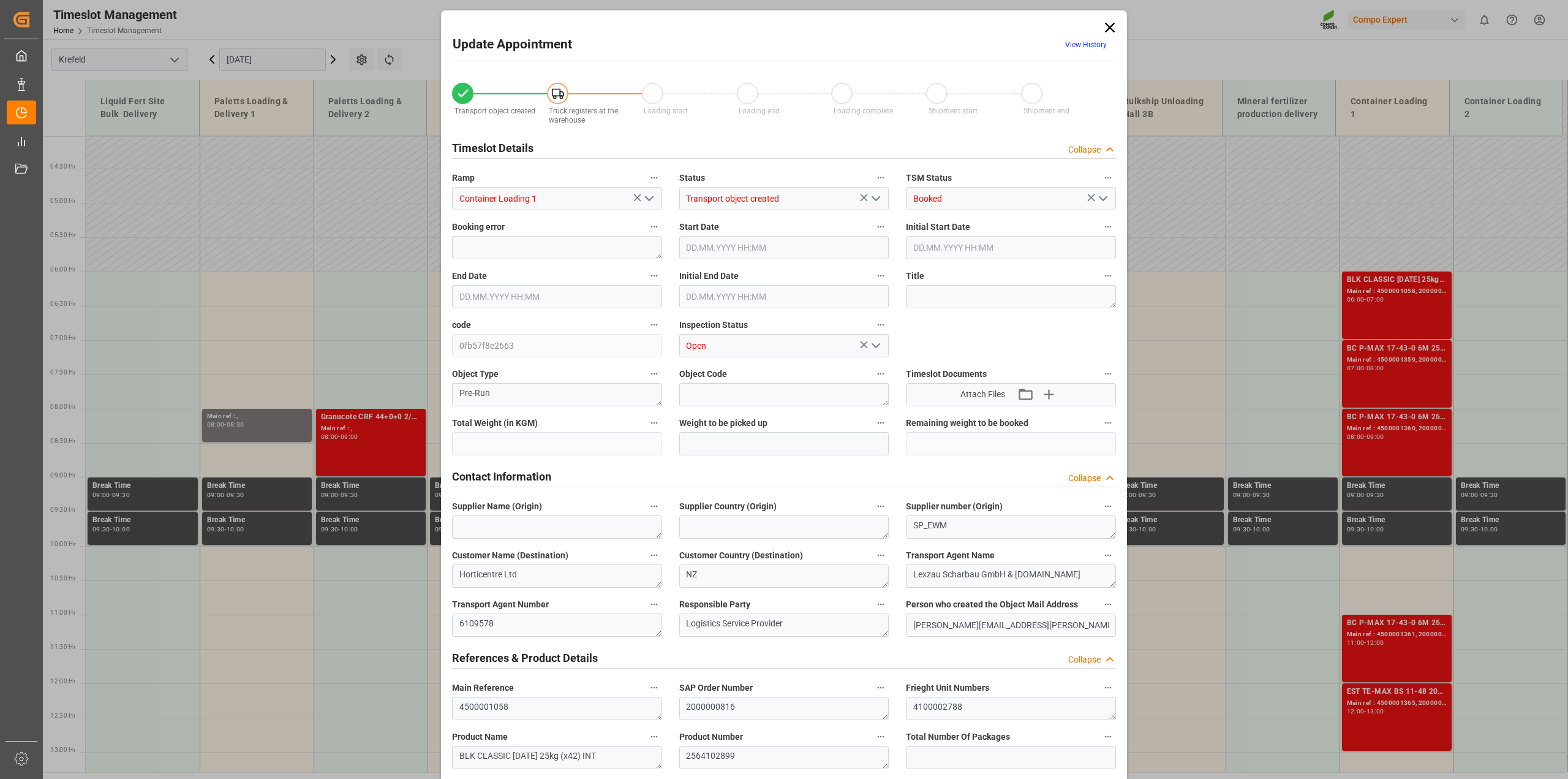
type input "42504"
type input "0"
type input "[DATE] 06:00"
type input "[DATE] 07:00"
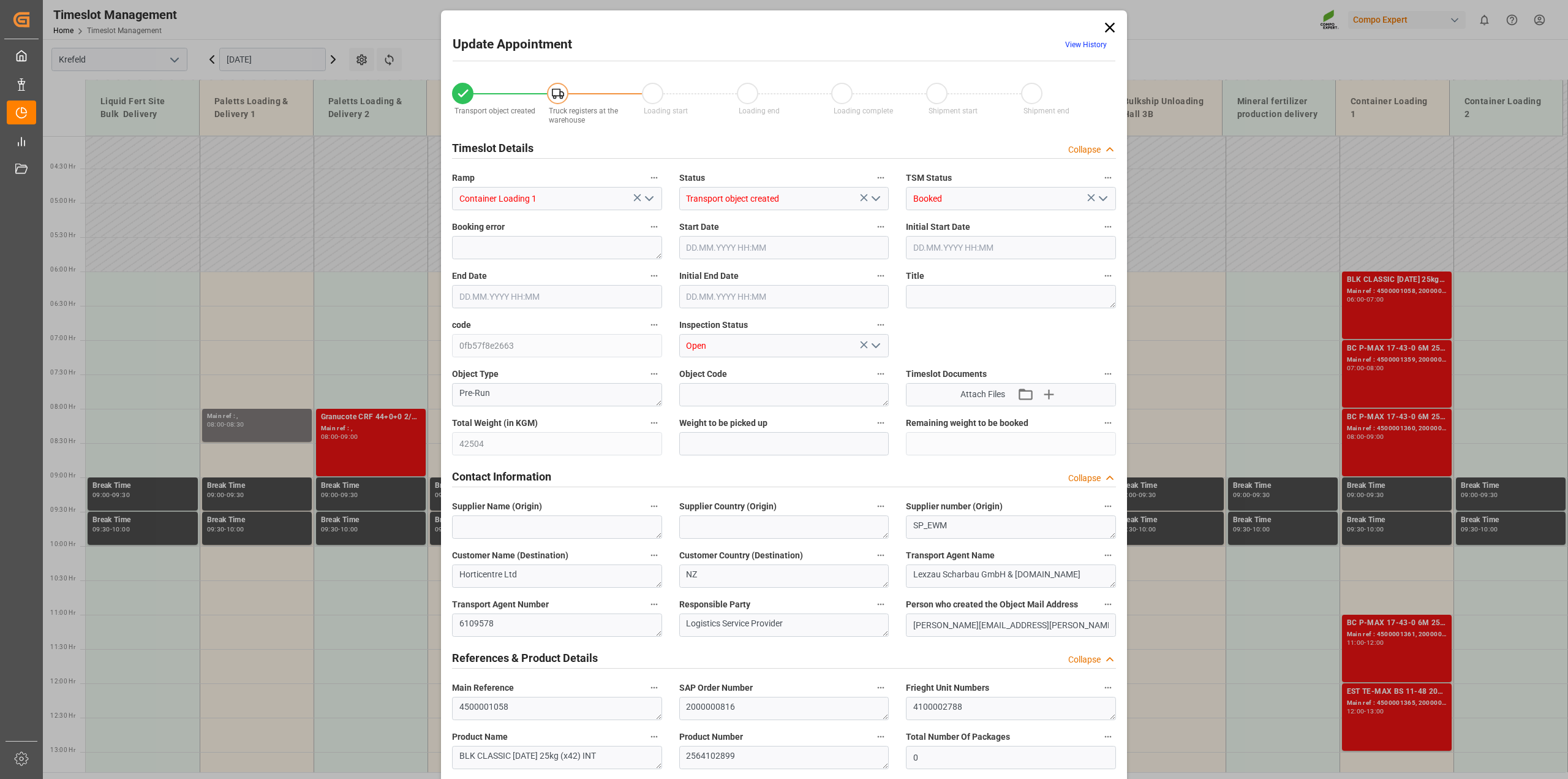
type input "[DATE] 06:30"
type input "[DATE] 07:36"
type input "[DATE] 13:48"
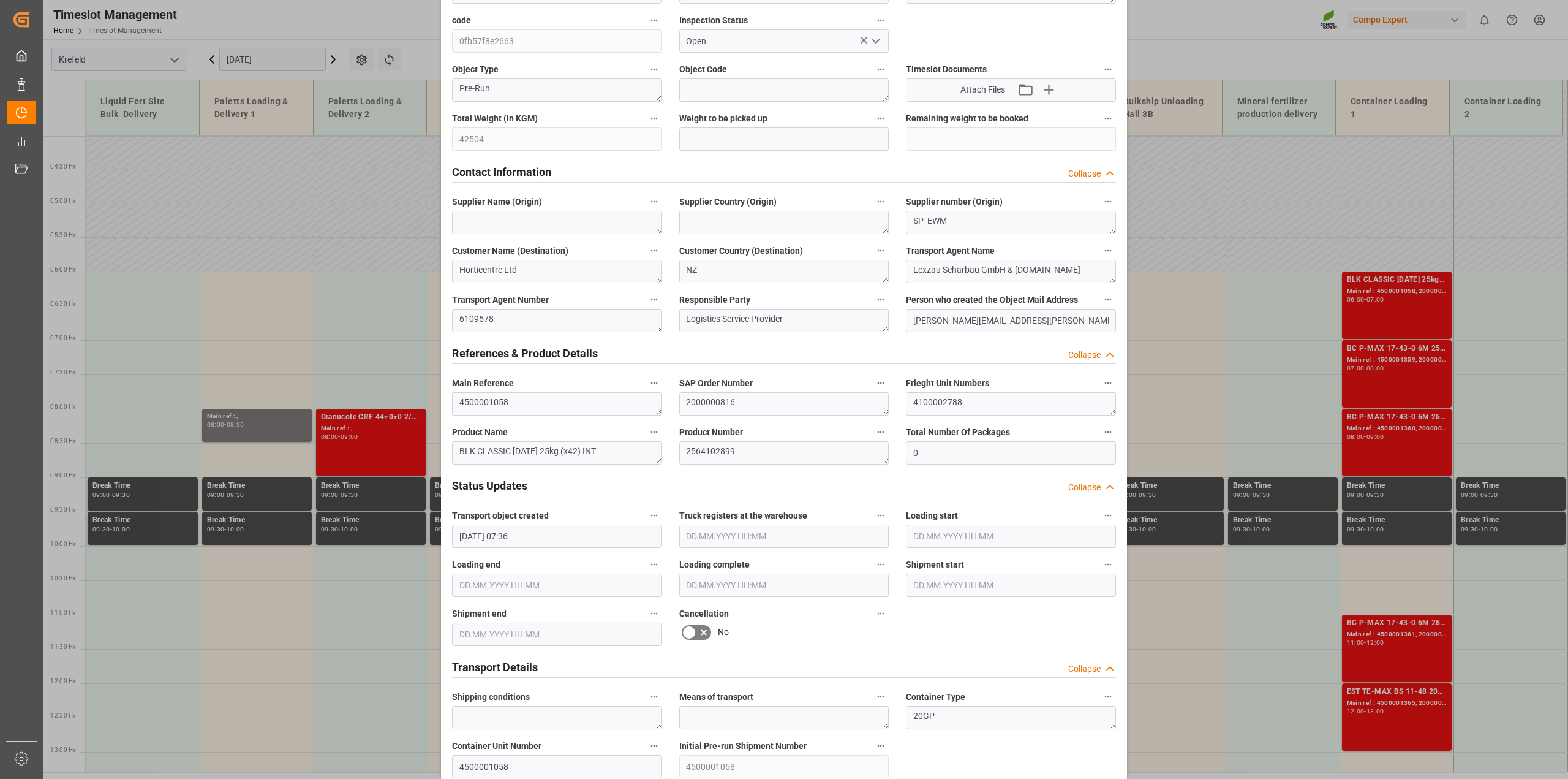
scroll to position [307, 0]
drag, startPoint x: 728, startPoint y: 452, endPoint x: 597, endPoint y: 444, distance: 131.2
click at [597, 444] on div "Transport object created Truck registers at the warehouse Loading start Loading…" at bounding box center [783, 550] width 681 height 1573
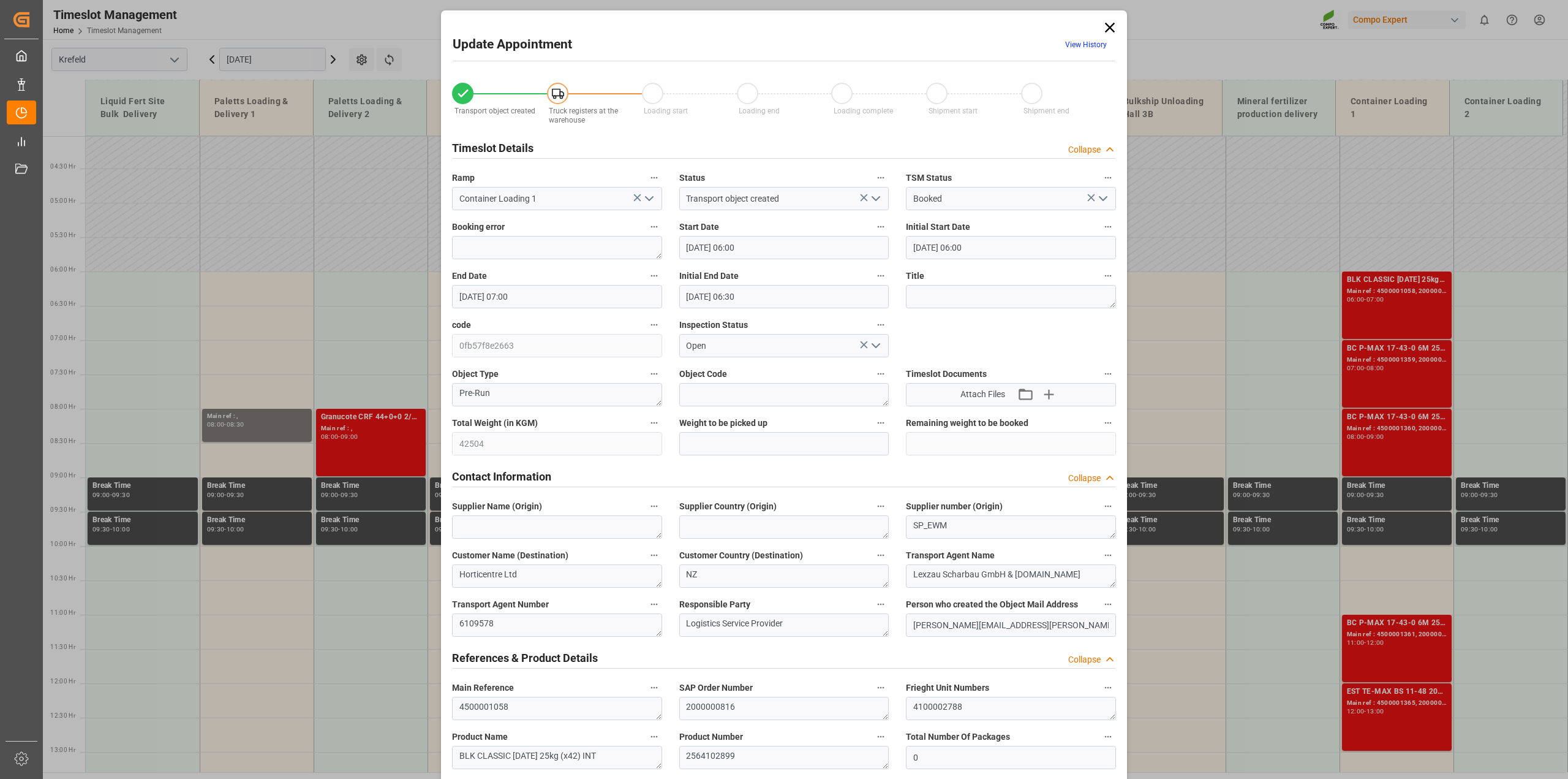
click at [1106, 26] on icon at bounding box center [1109, 27] width 17 height 17
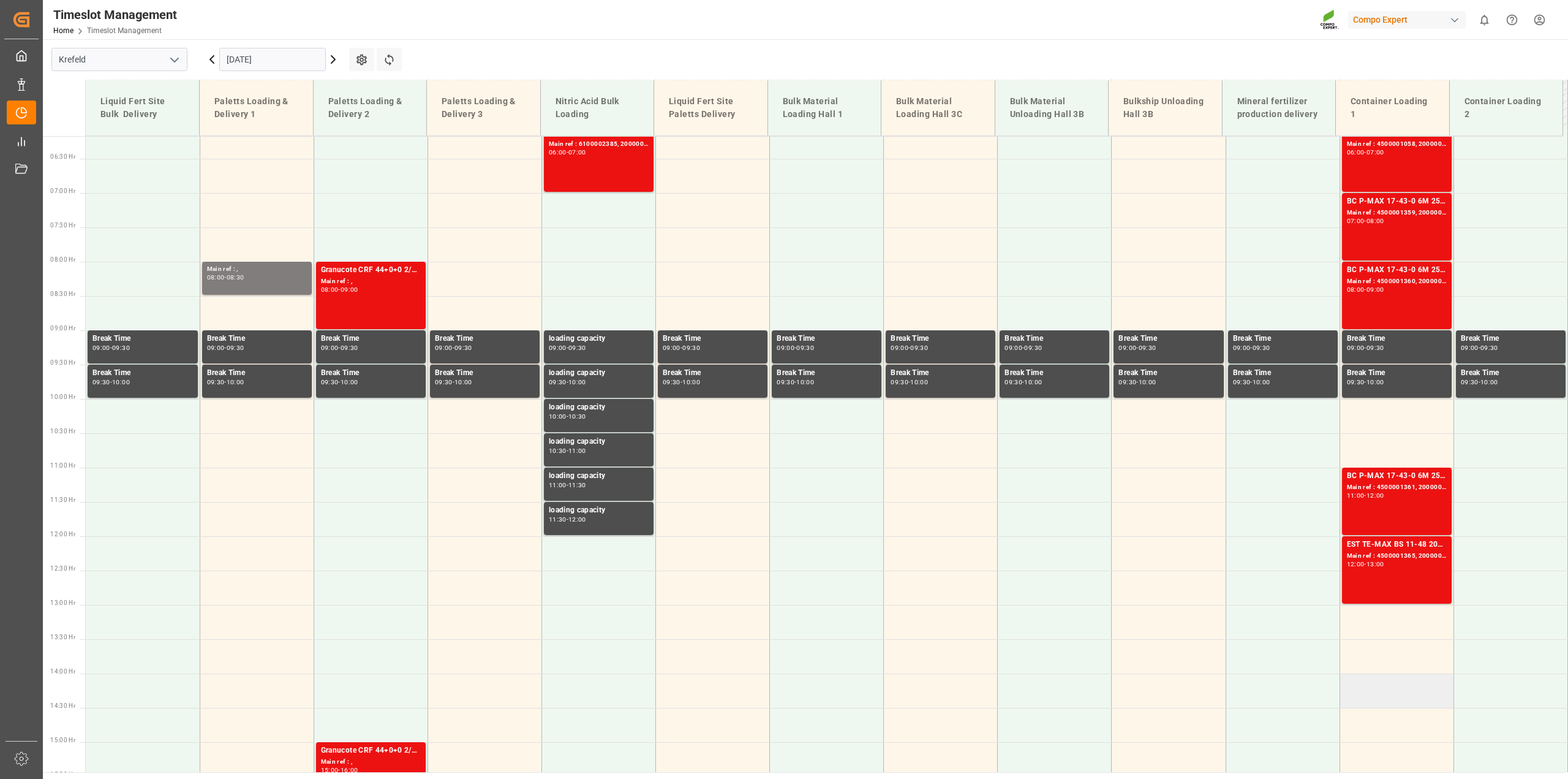
scroll to position [430, 0]
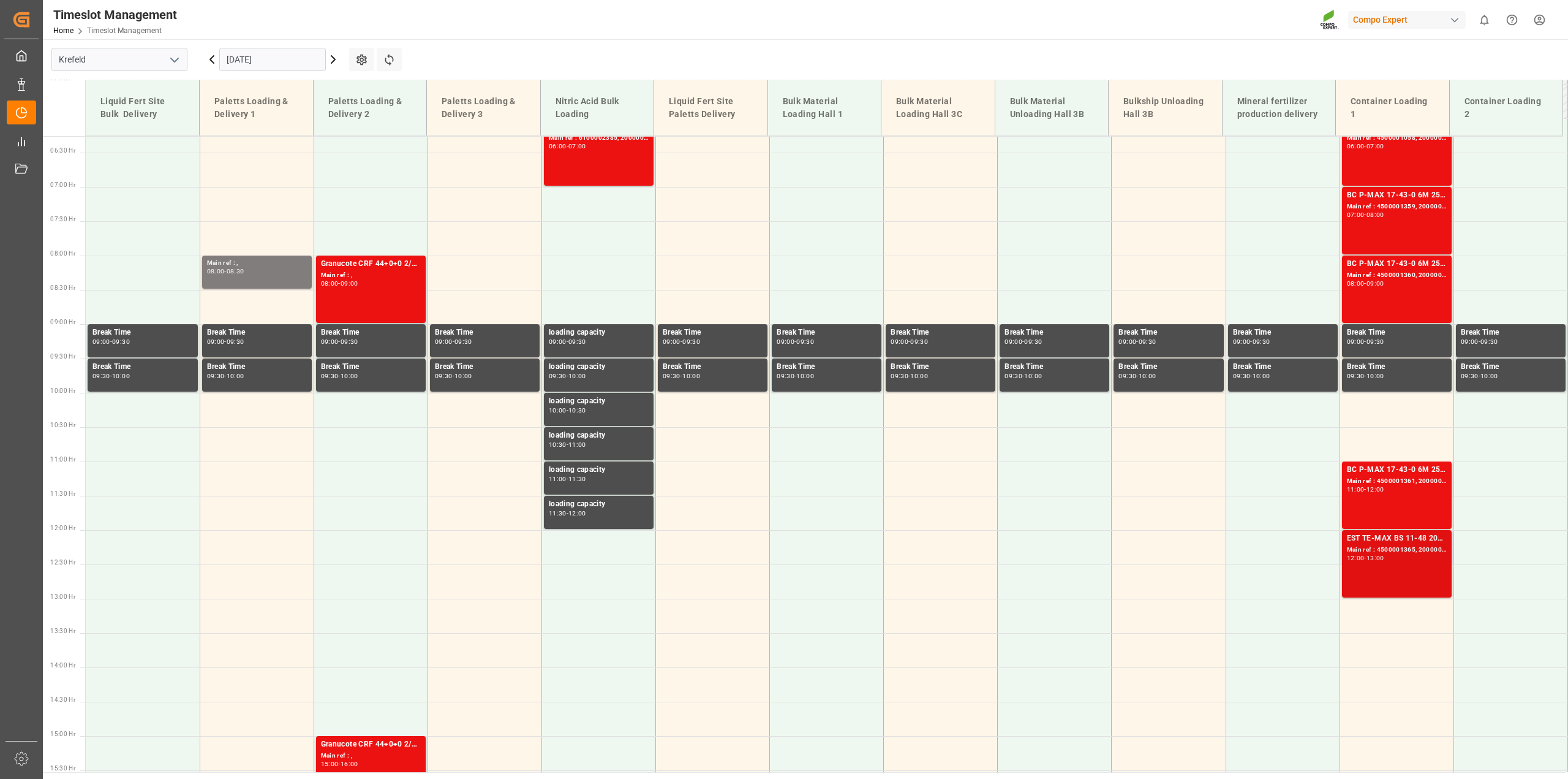
click at [1398, 579] on div "EST TE-MAX BS 11-48 20kg (x56) INT MTO Main ref : 4500001365, 2000001626 12:00 …" at bounding box center [1397, 563] width 100 height 63
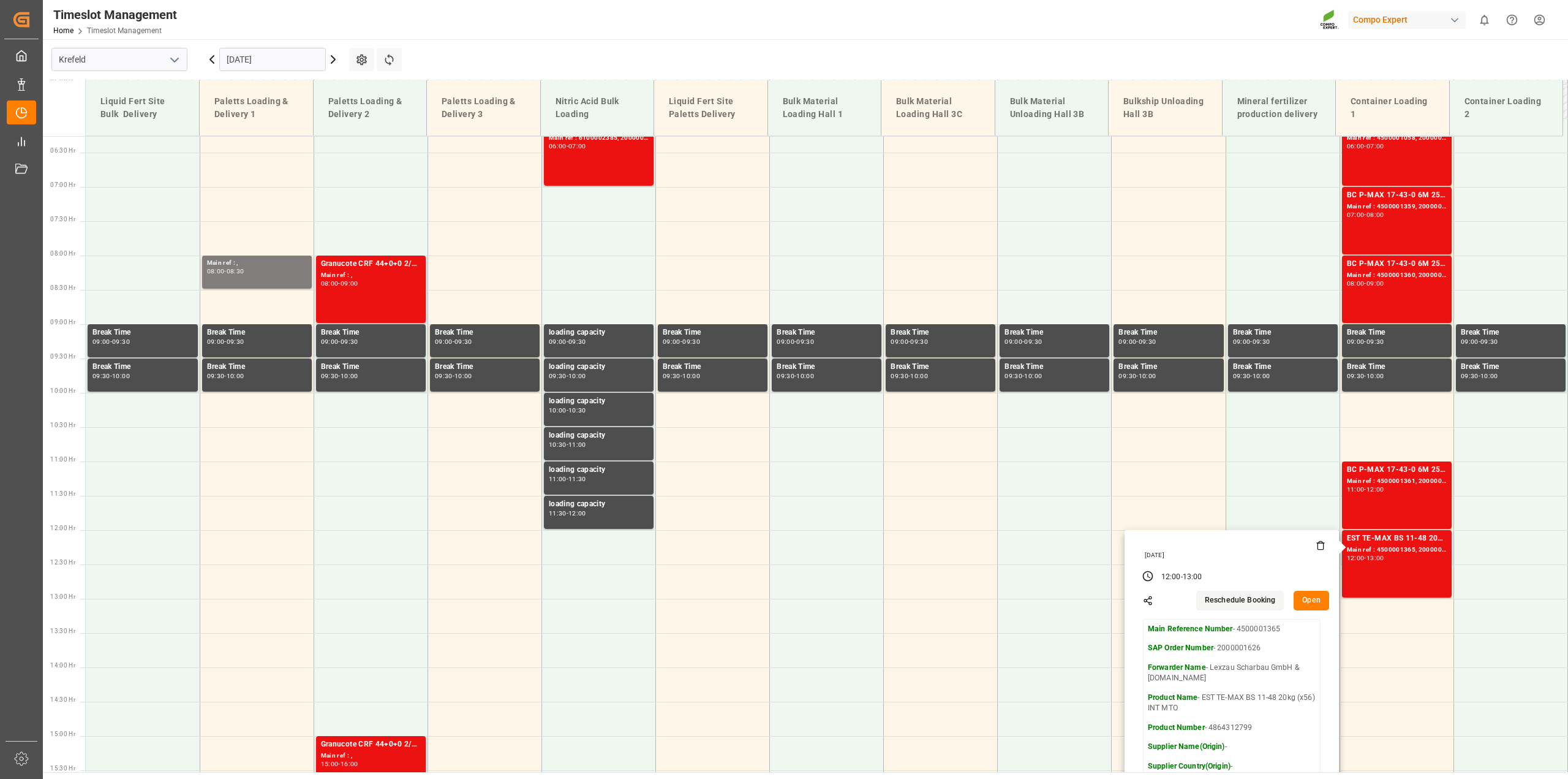
click at [1312, 602] on button "Open" at bounding box center [1311, 600] width 35 height 20
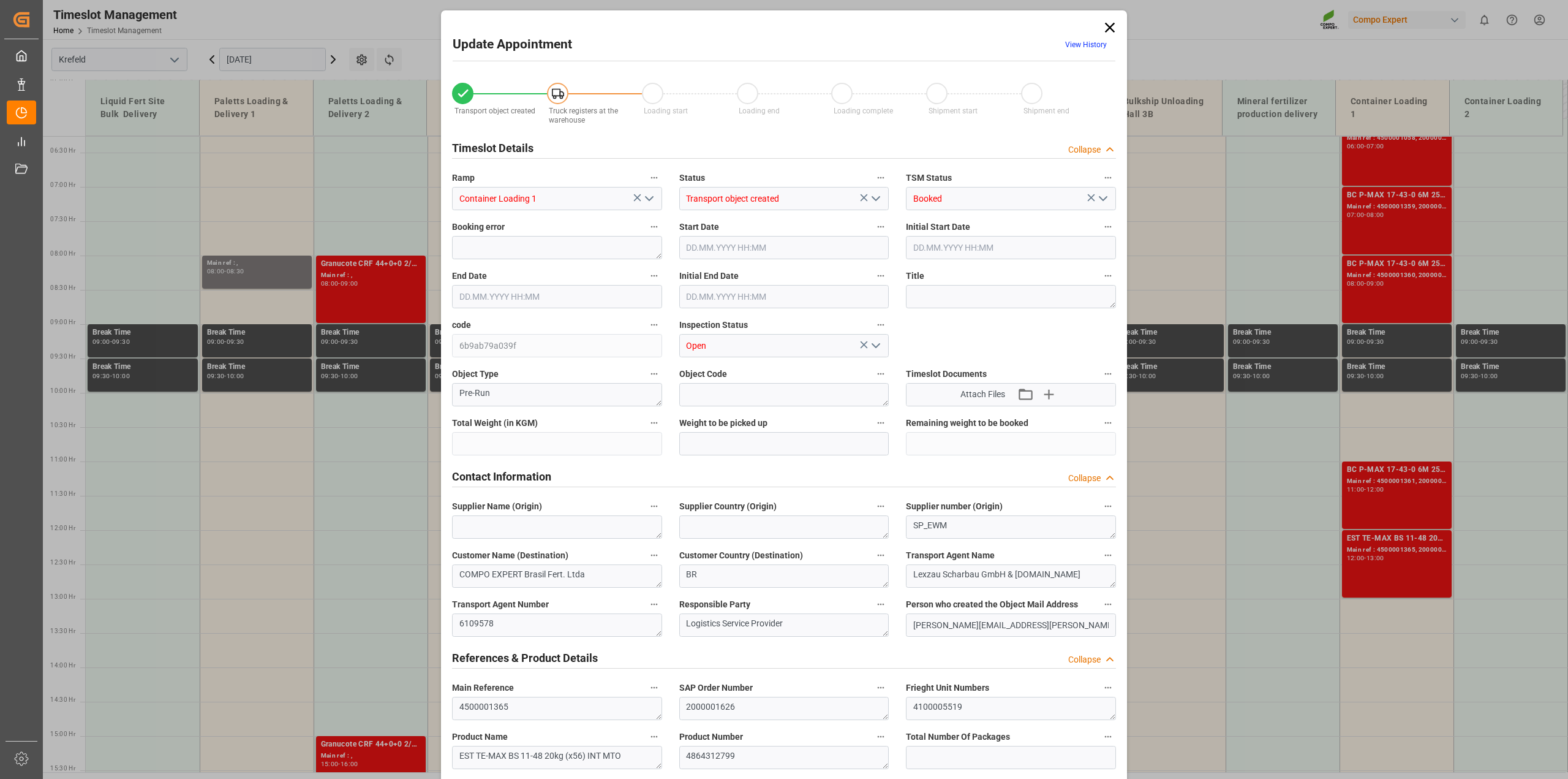
type input "36736"
type input "0"
type input "[DATE] 12:00"
type input "[DATE] 13:00"
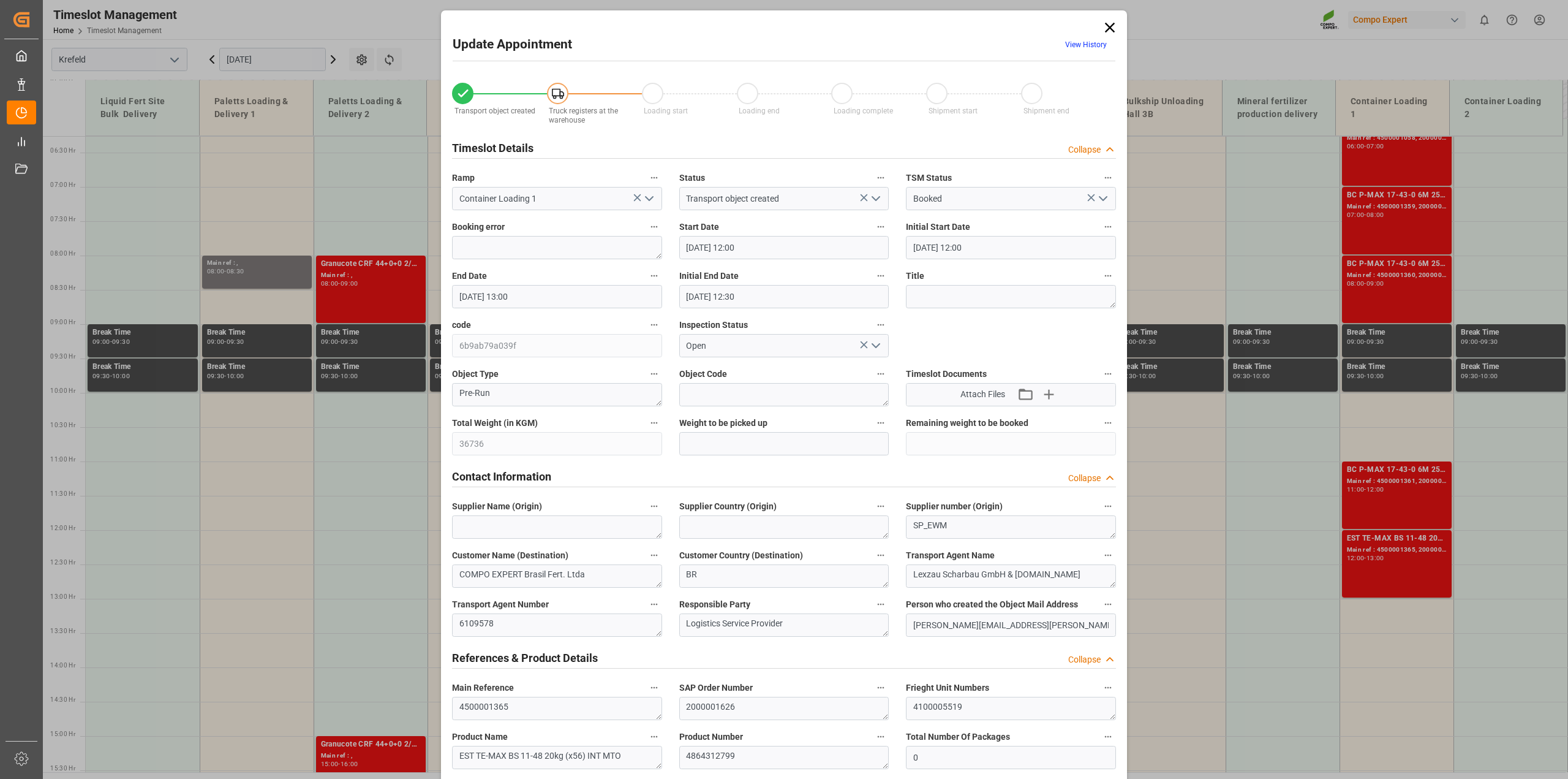
type input "[DATE] 12:30"
type input "[DATE] 11:02"
type input "[DATE] 13:54"
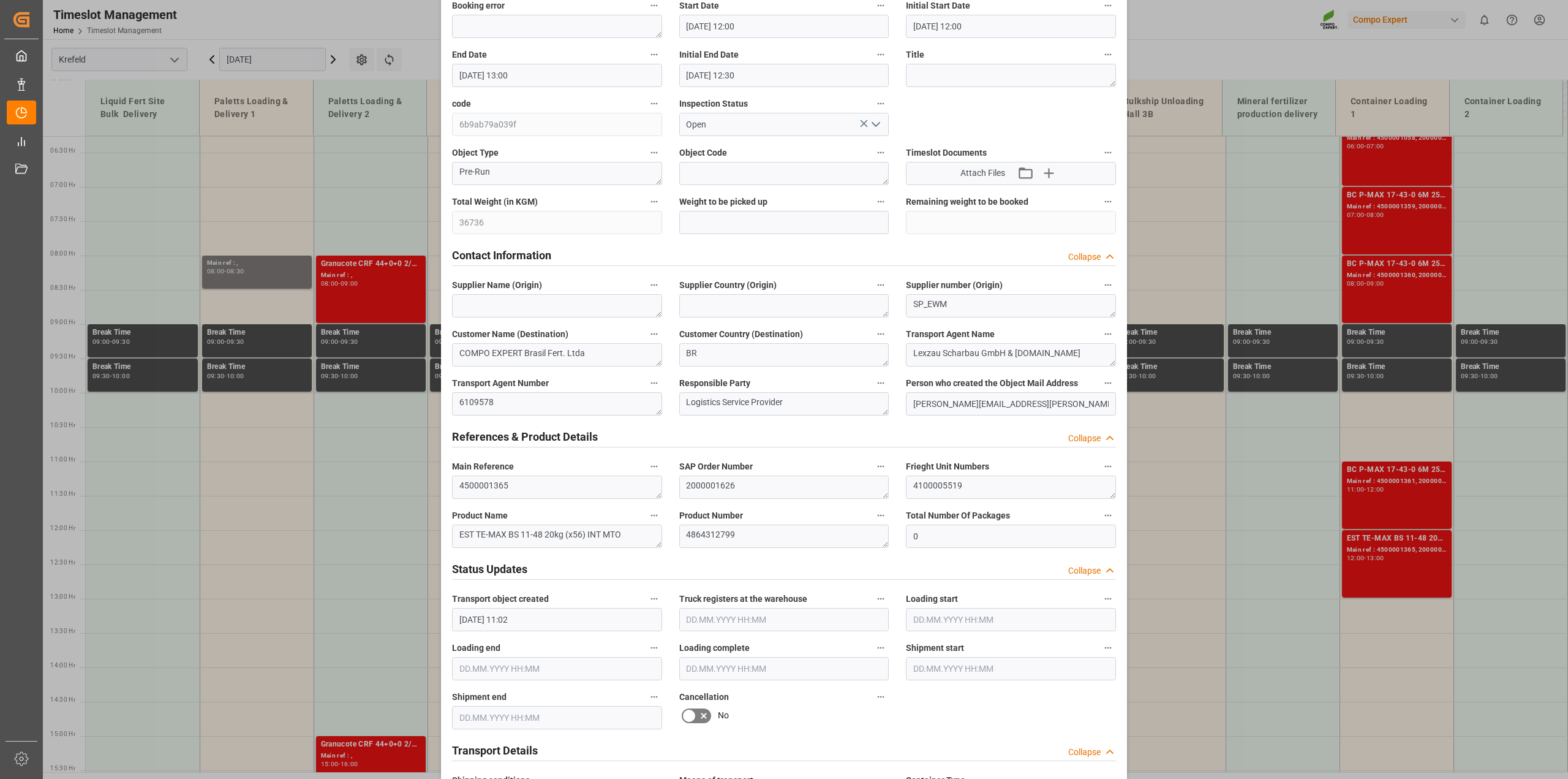
scroll to position [229, 0]
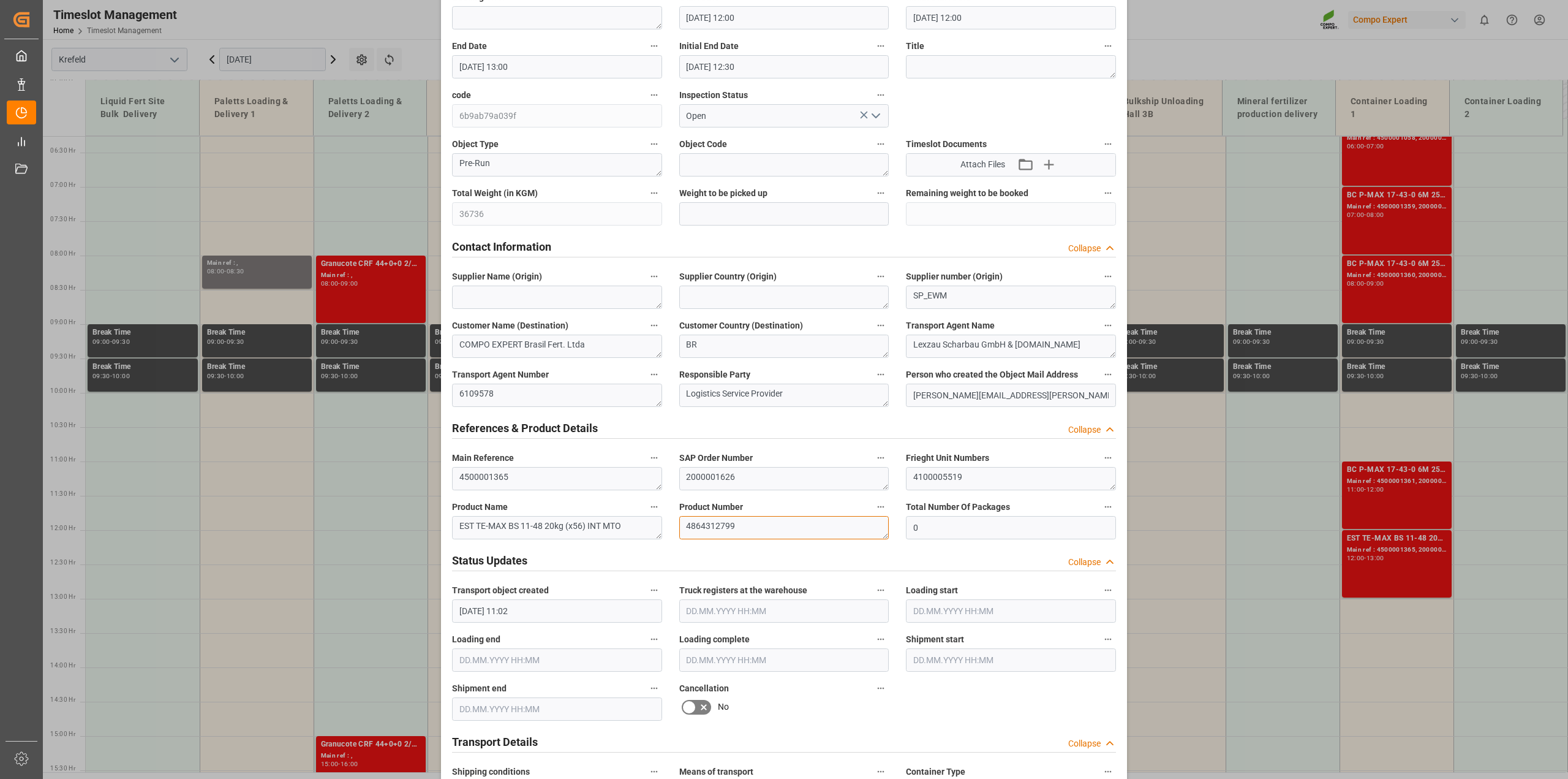
drag, startPoint x: 742, startPoint y: 530, endPoint x: 628, endPoint y: 538, distance: 114.3
click at [611, 526] on div "Transport object created Truck registers at the warehouse Loading start Loading…" at bounding box center [783, 627] width 681 height 1573
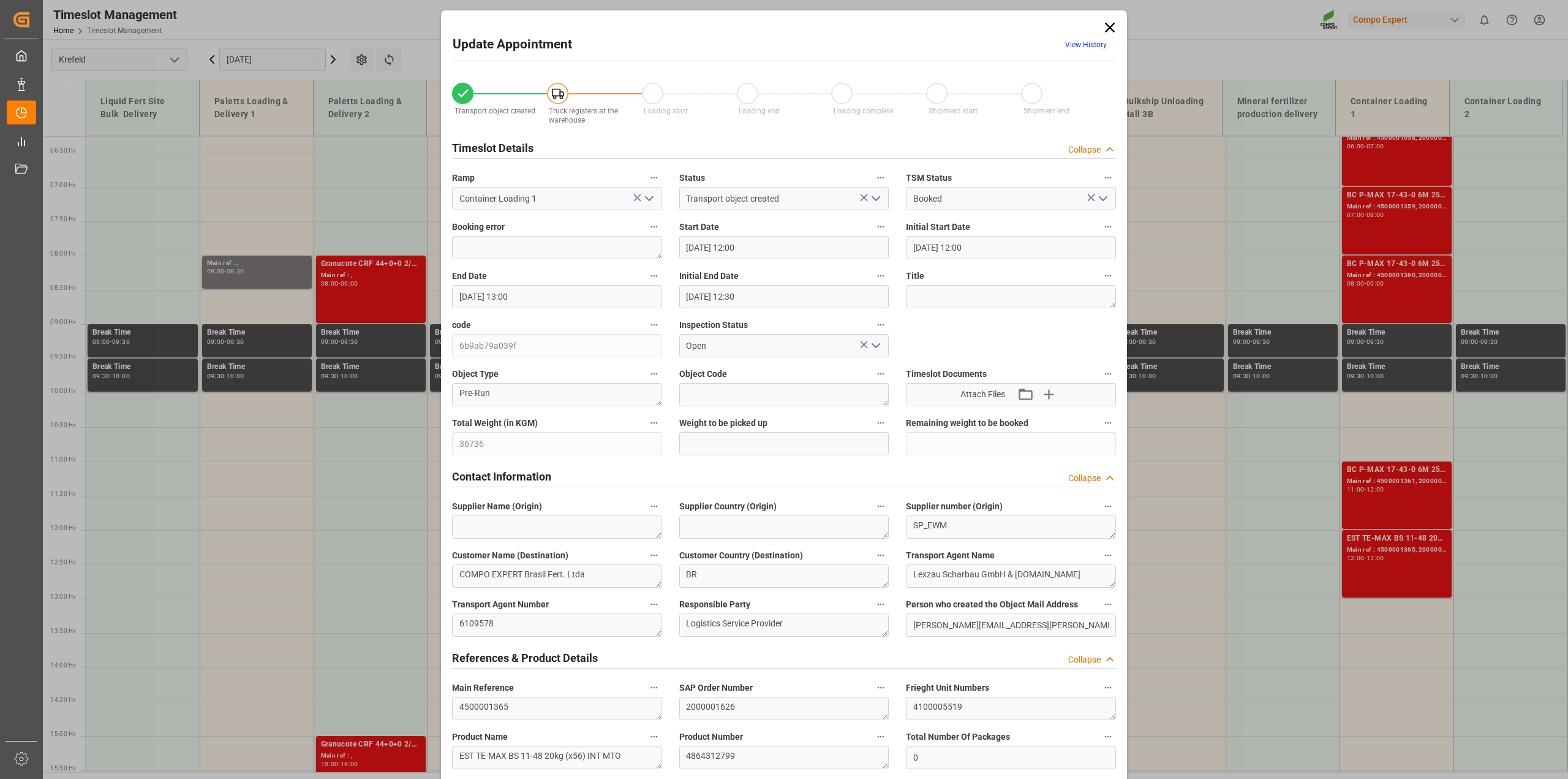
drag, startPoint x: 1109, startPoint y: 29, endPoint x: 901, endPoint y: 55, distance: 209.6
click at [1109, 29] on icon at bounding box center [1109, 27] width 10 height 10
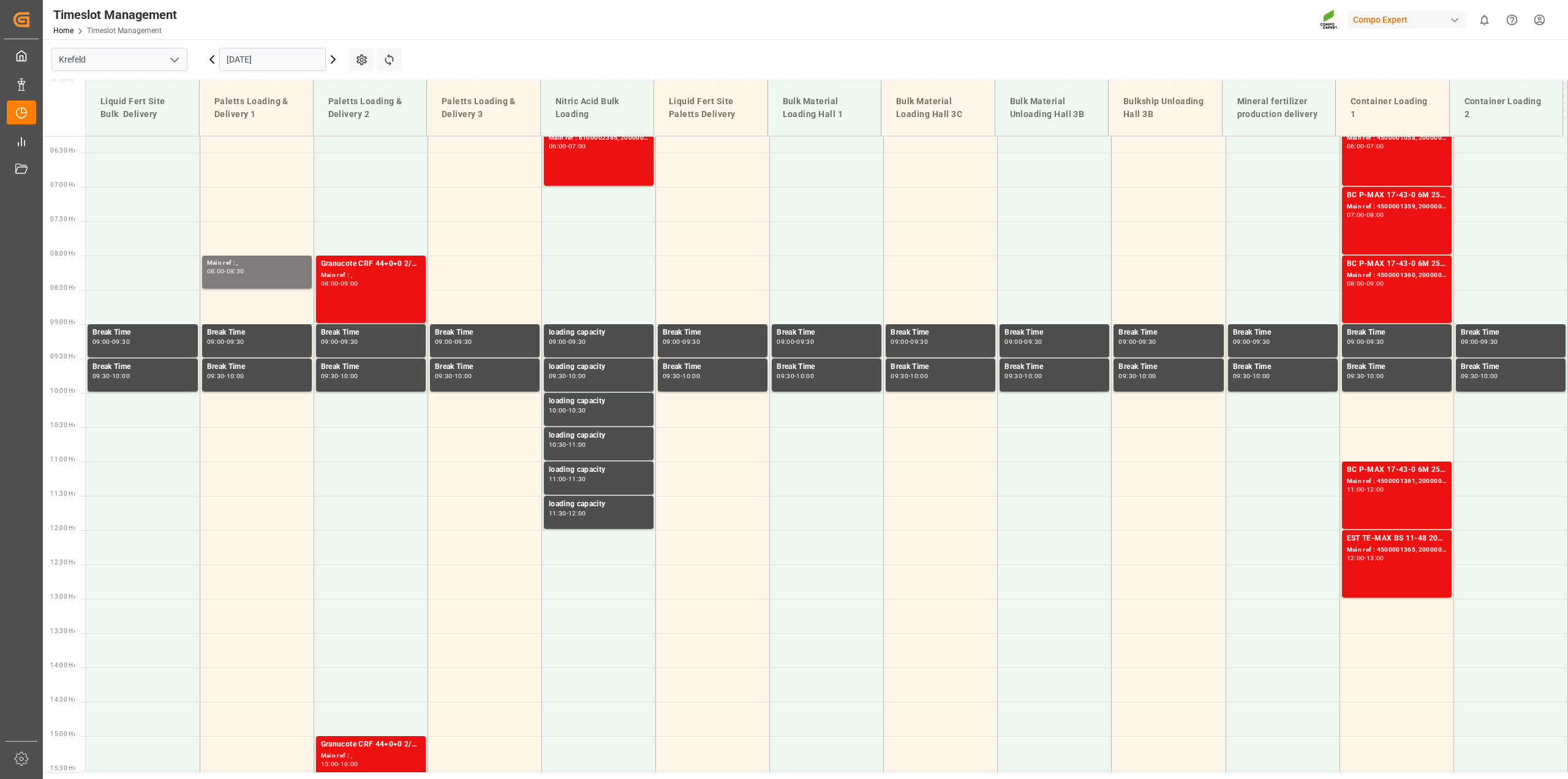
click at [247, 60] on input "[DATE]" at bounding box center [273, 60] width 107 height 24
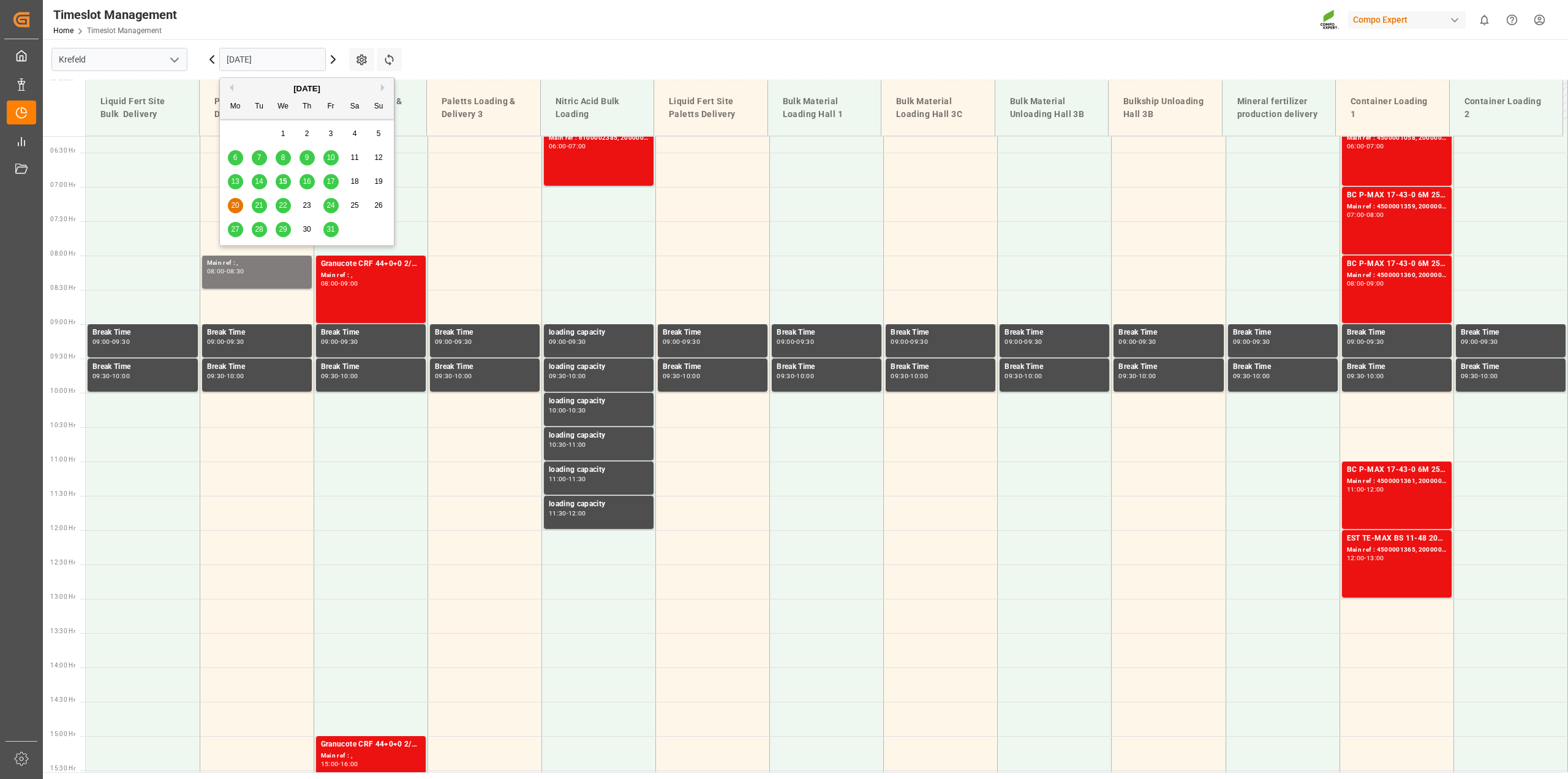
click at [262, 182] on span "14" at bounding box center [258, 180] width 8 height 8
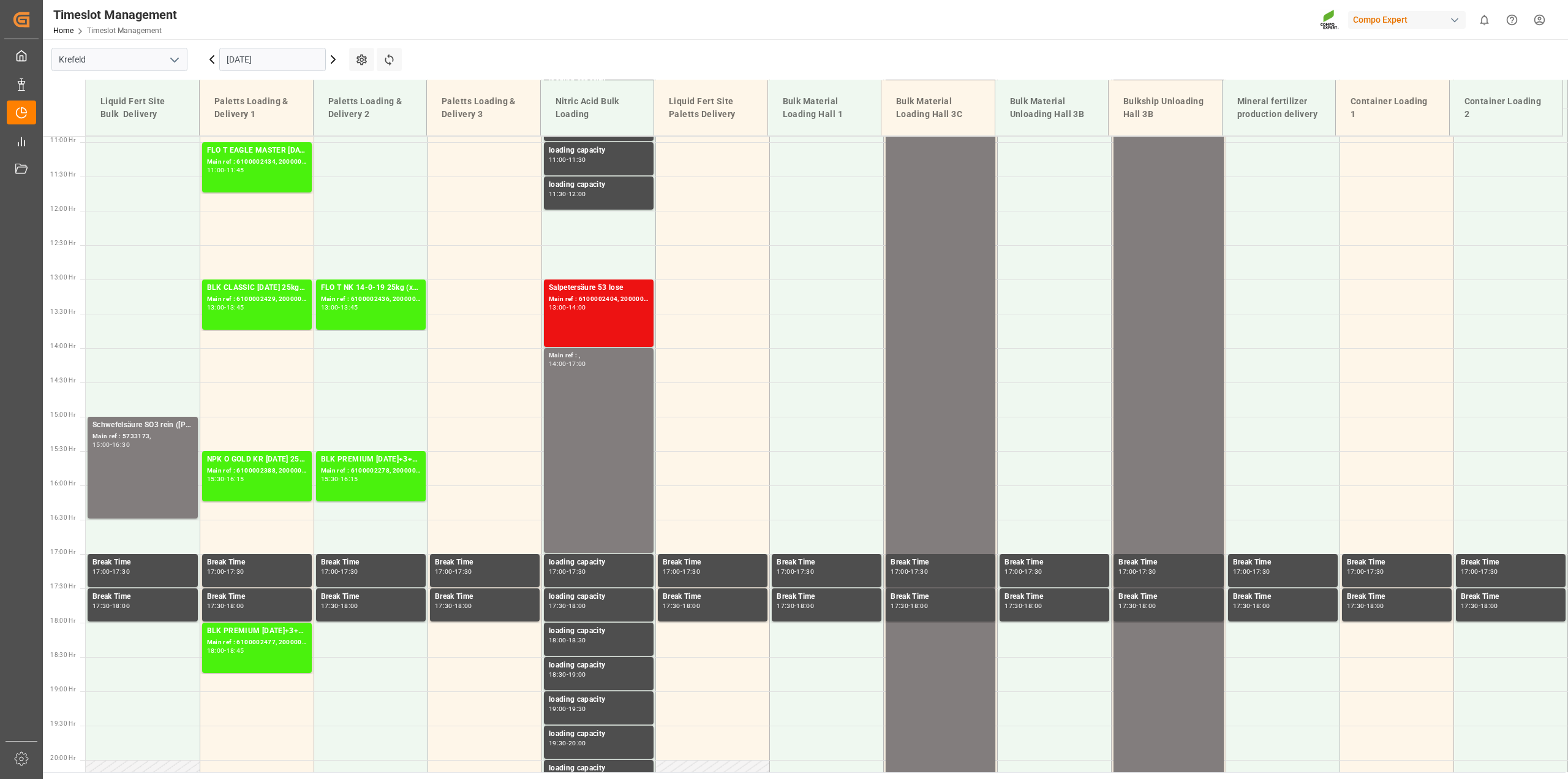
click at [267, 62] on input "[DATE]" at bounding box center [273, 60] width 107 height 24
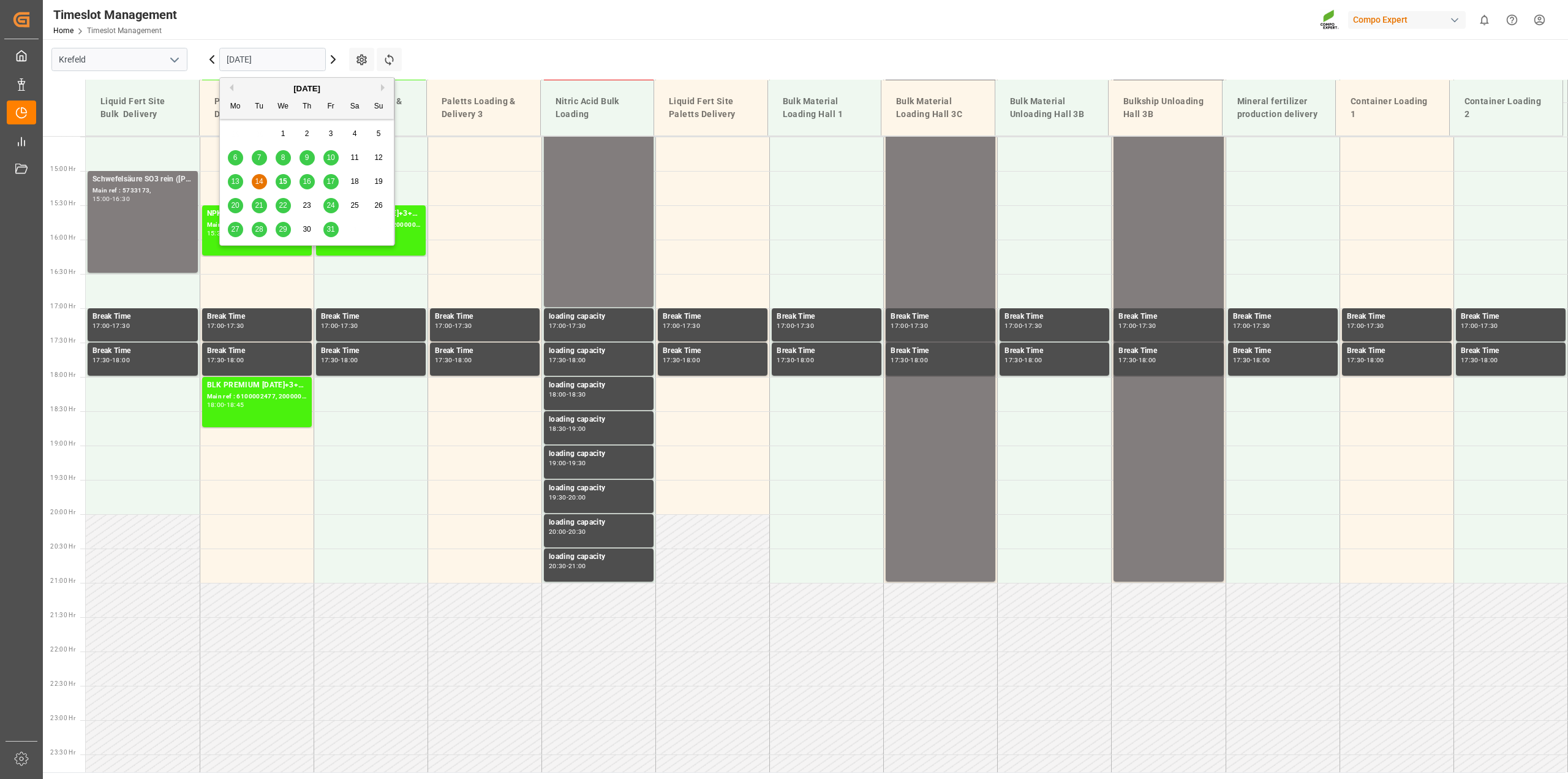
scroll to position [1011, 0]
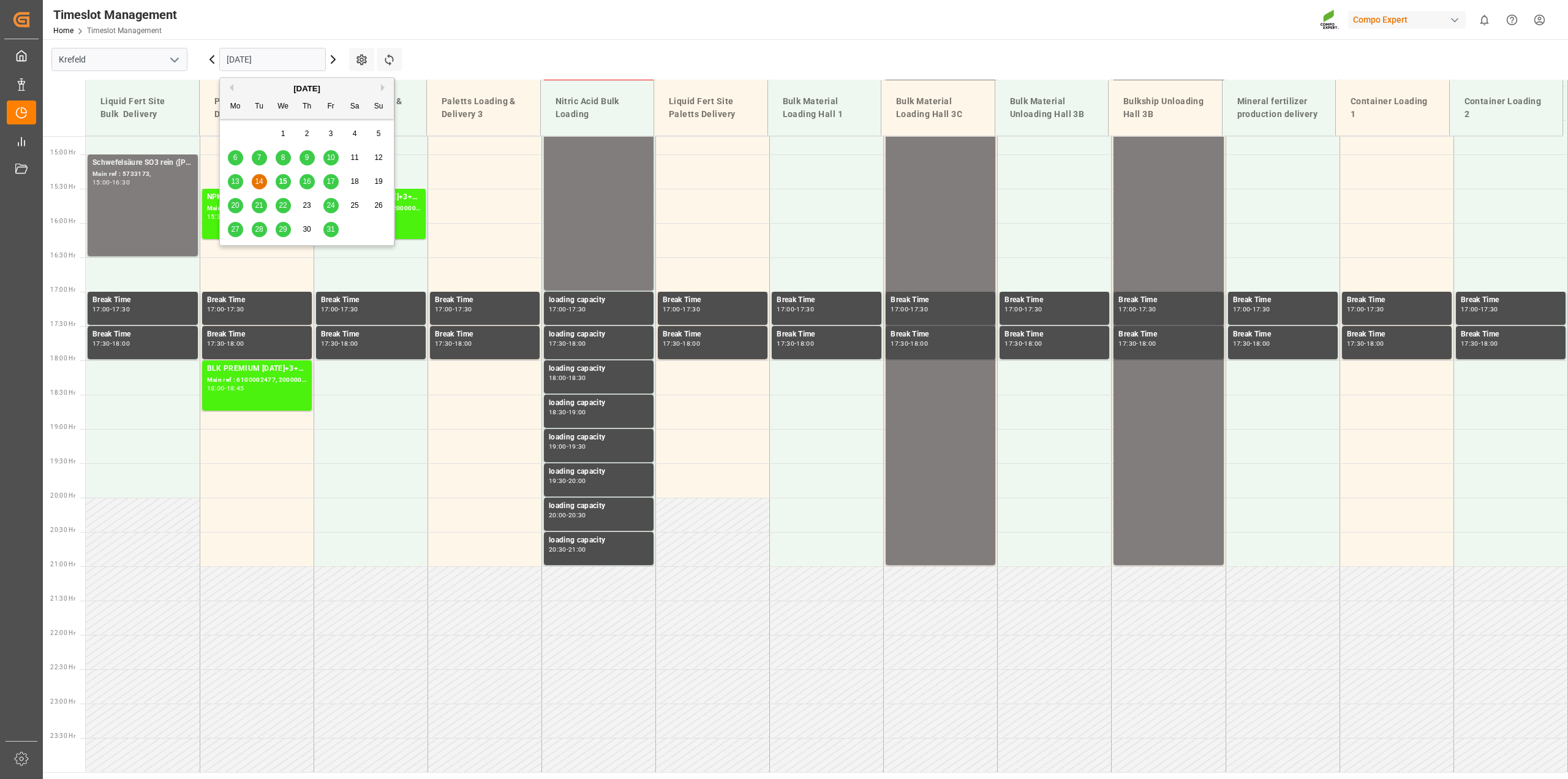
click at [280, 180] on span "15" at bounding box center [282, 180] width 8 height 8
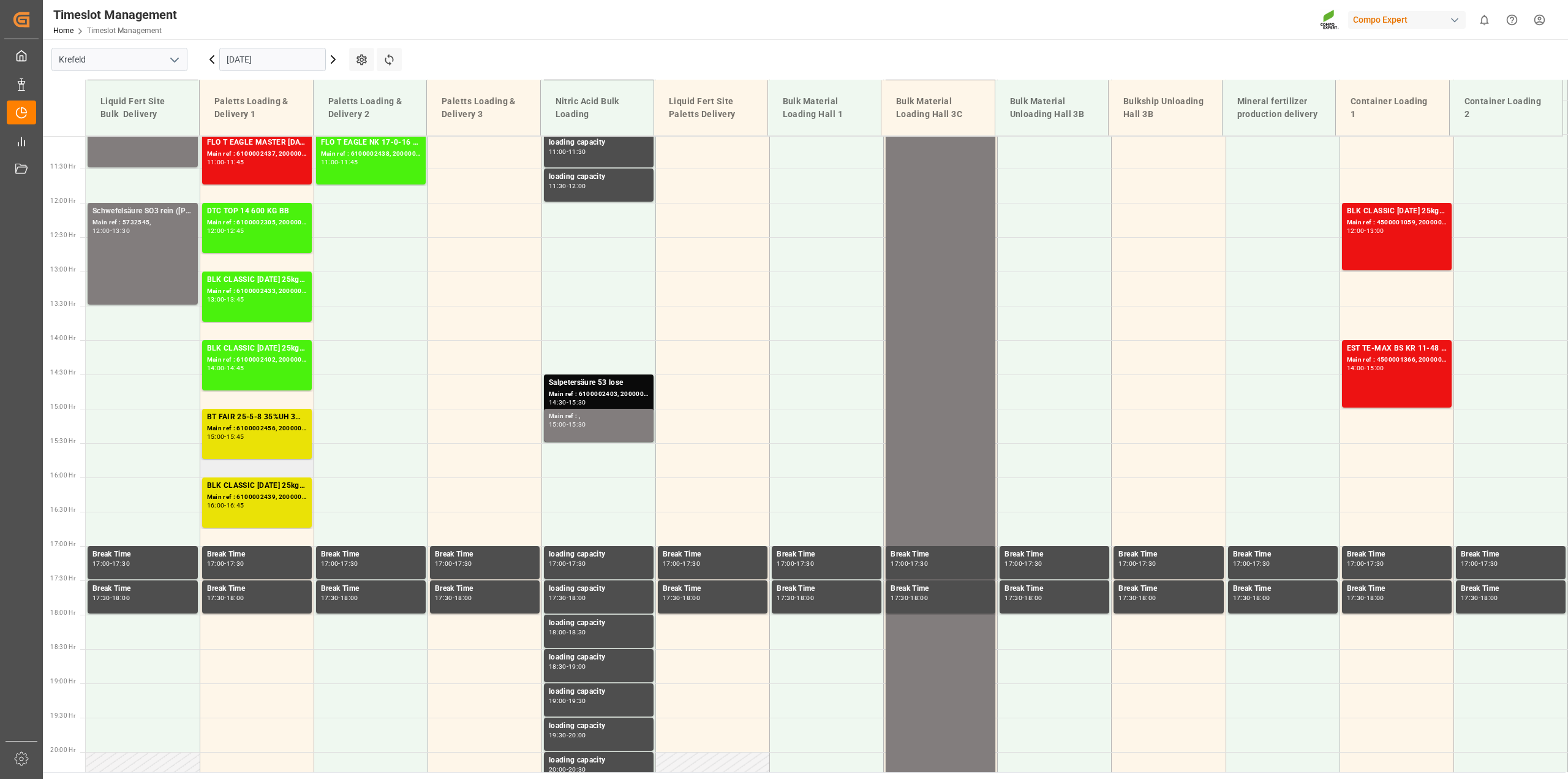
scroll to position [781, 0]
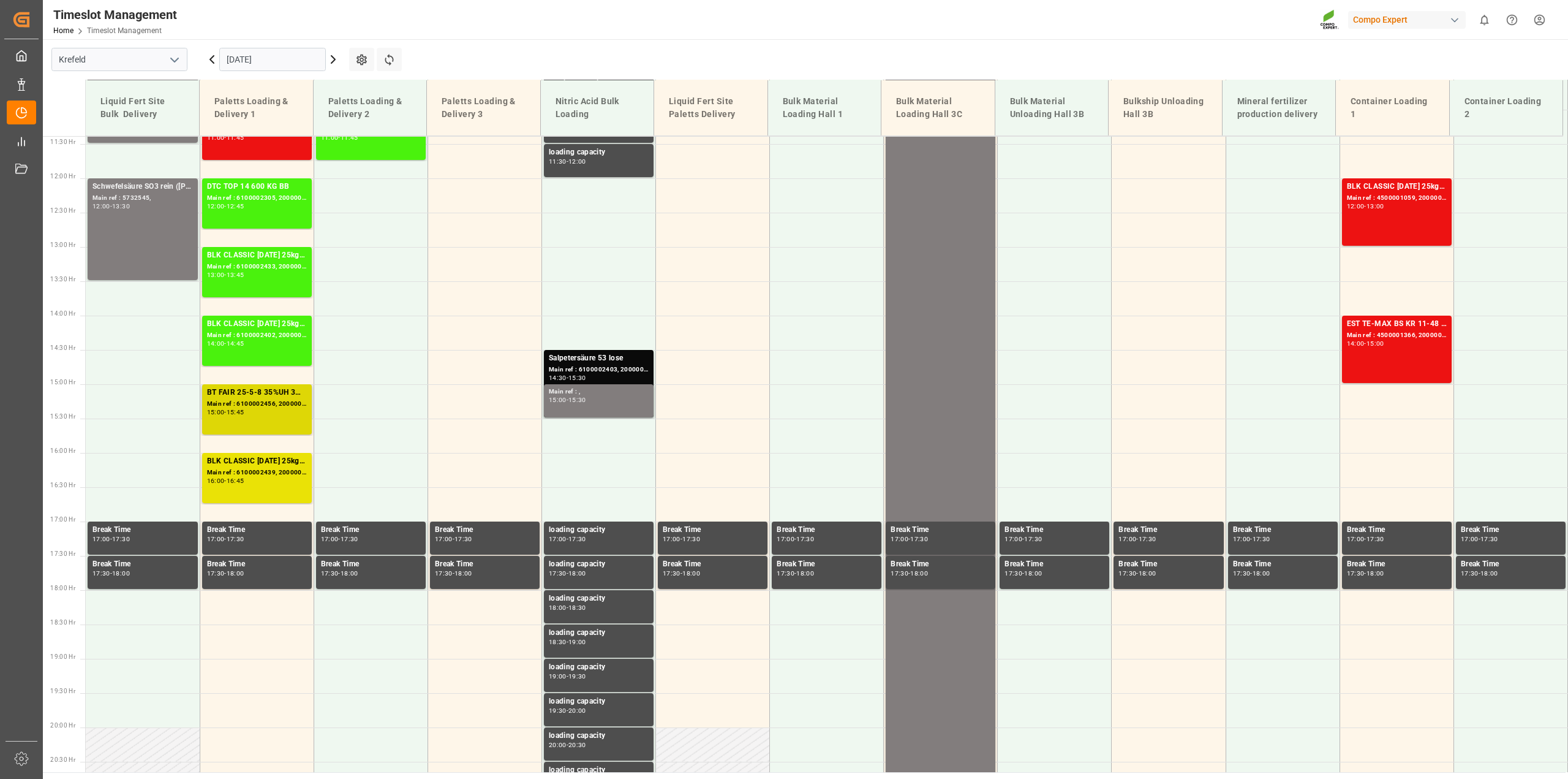
click at [267, 405] on div "Main ref : 6100002456, 2000000935" at bounding box center [256, 404] width 100 height 10
click at [244, 463] on div "BLK CLASSIC [DATE] 25kg (x42) INT" at bounding box center [256, 462] width 100 height 13
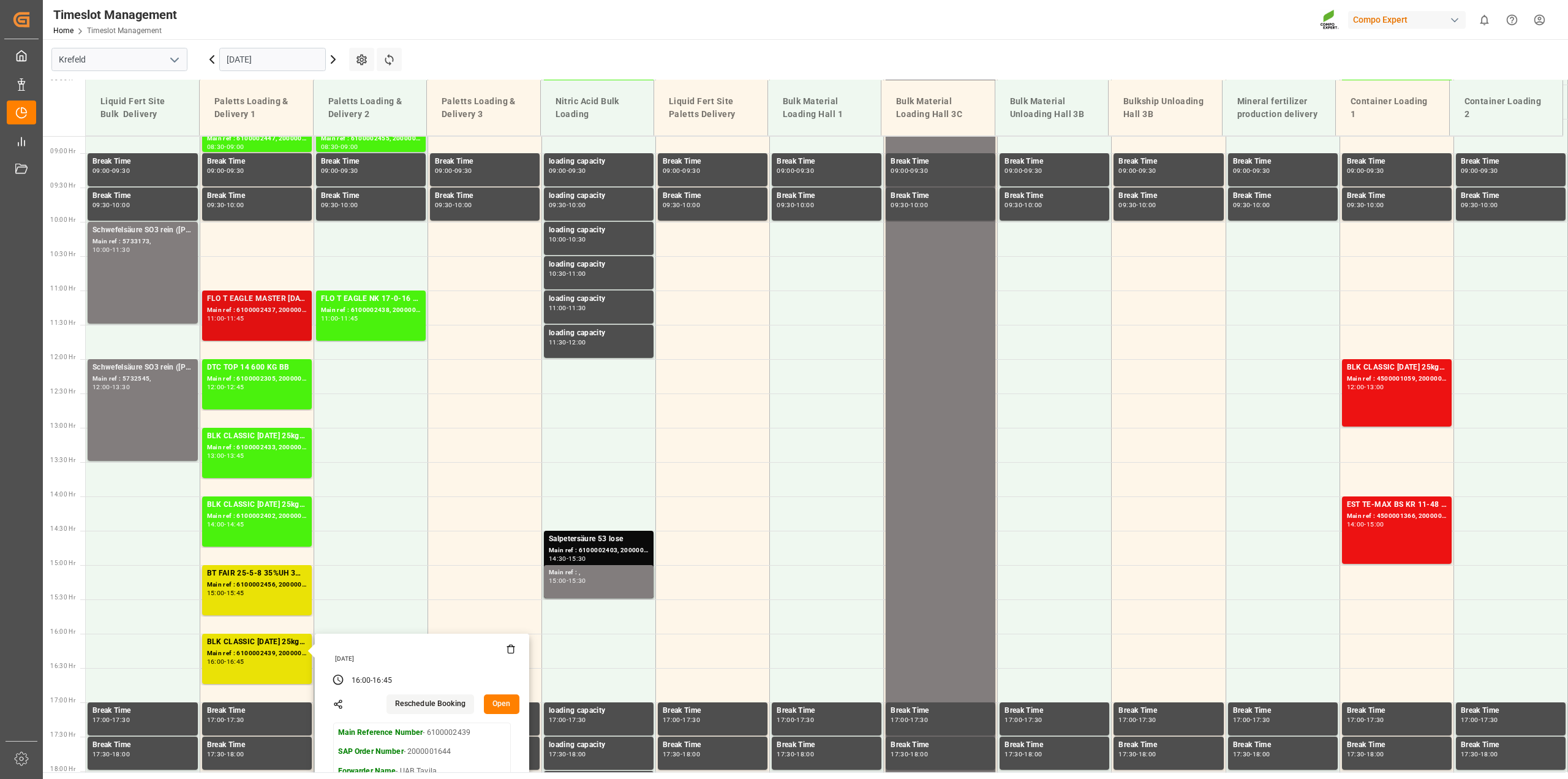
scroll to position [551, 0]
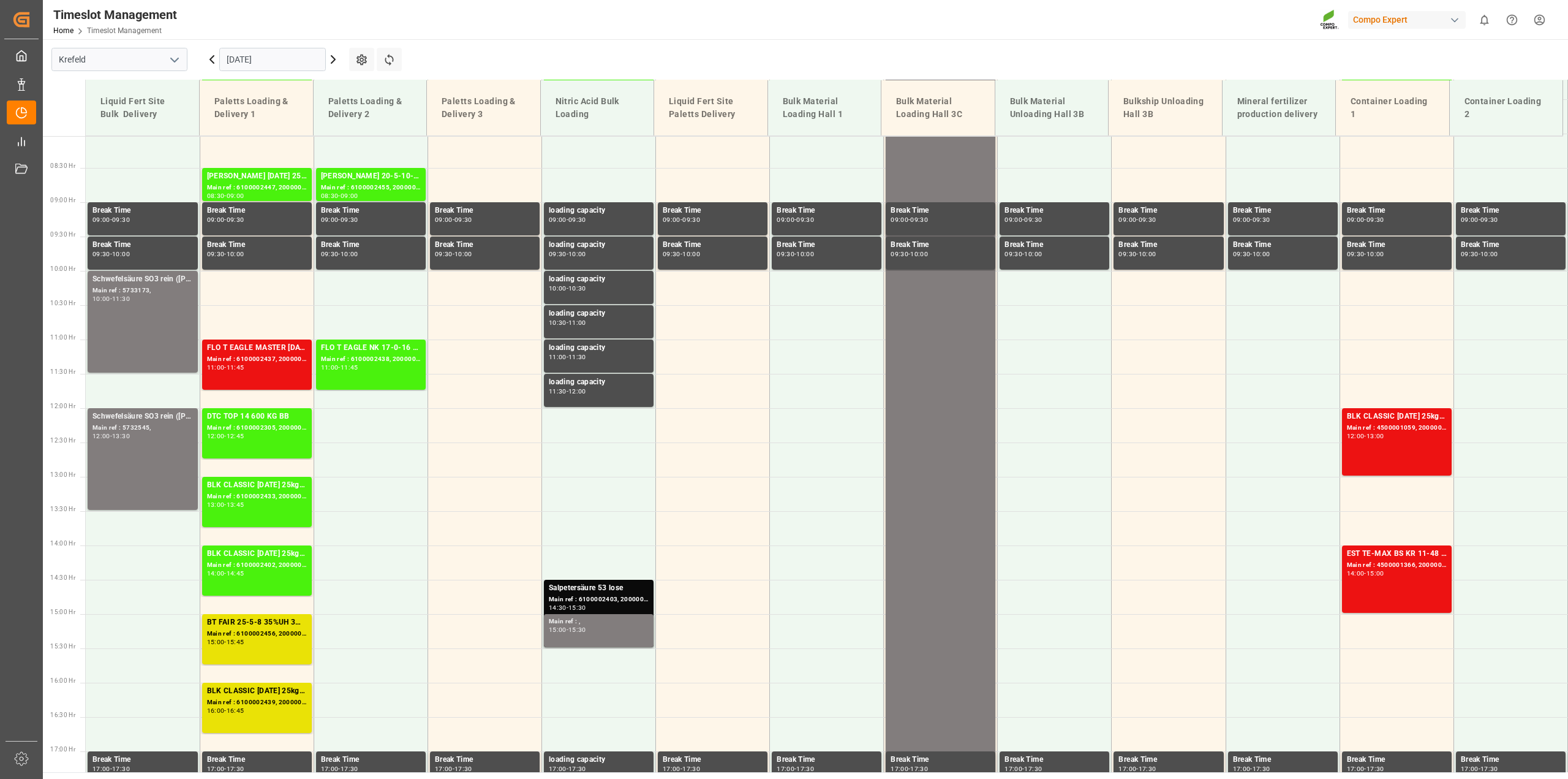
click at [245, 365] on div "11:45" at bounding box center [236, 367] width 18 height 5
